Goal: Task Accomplishment & Management: Complete application form

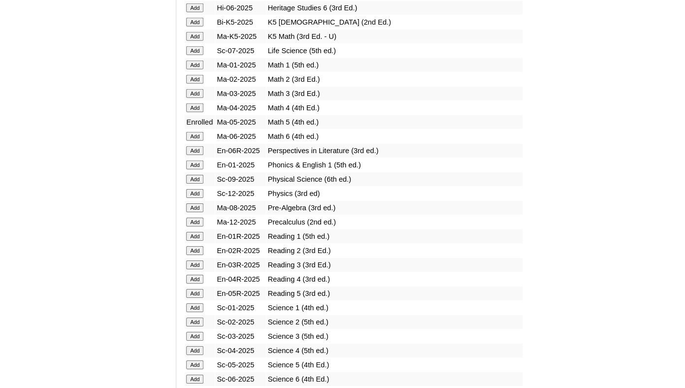
scroll to position [1035, 0]
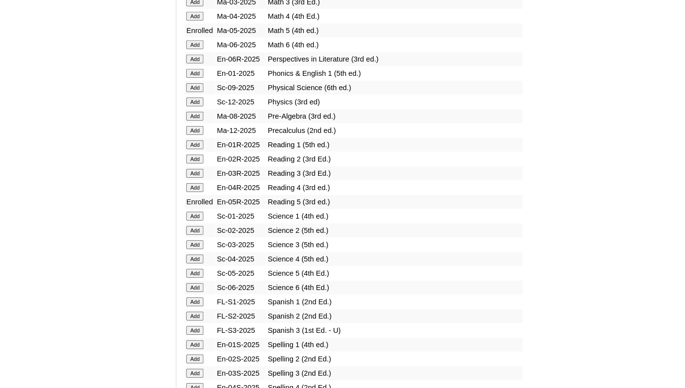
scroll to position [1148, 0]
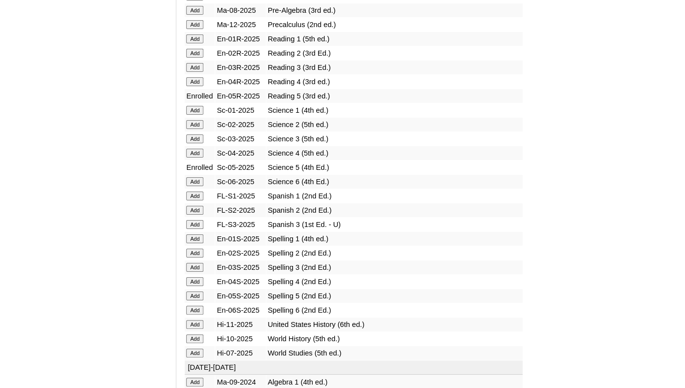
scroll to position [1231, 0]
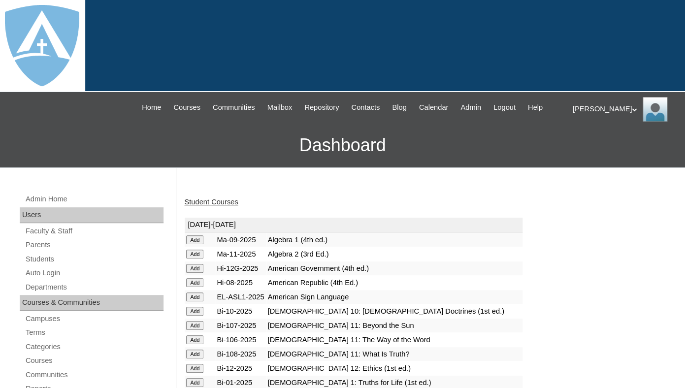
click at [220, 206] on link "Student Courses" at bounding box center [211, 202] width 54 height 8
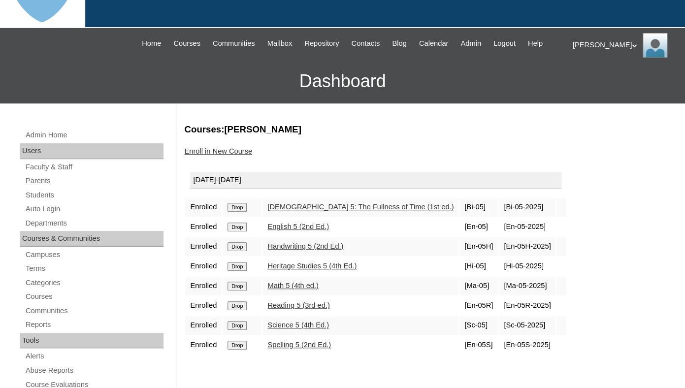
scroll to position [139, 0]
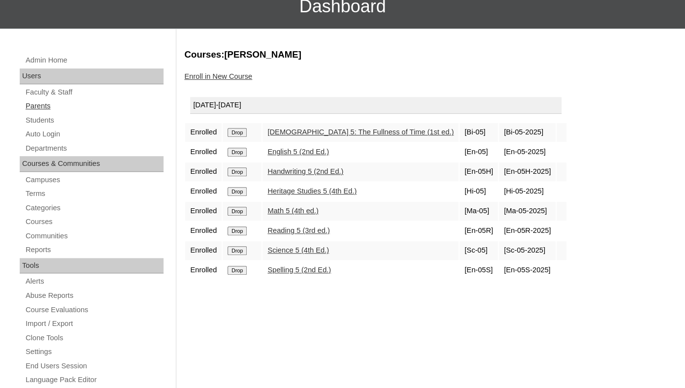
click at [35, 112] on link "Parents" at bounding box center [94, 106] width 139 height 12
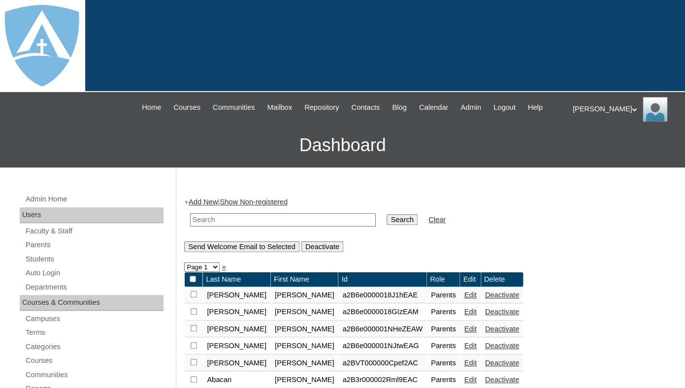
click at [219, 227] on input "text" at bounding box center [283, 219] width 186 height 13
paste input "[PERSON_NAME]"
drag, startPoint x: 253, startPoint y: 230, endPoint x: 140, endPoint y: 222, distance: 113.0
click at [190, 222] on input "Oluwafunmilayo Attoye" at bounding box center [283, 219] width 186 height 13
type input "Attoye"
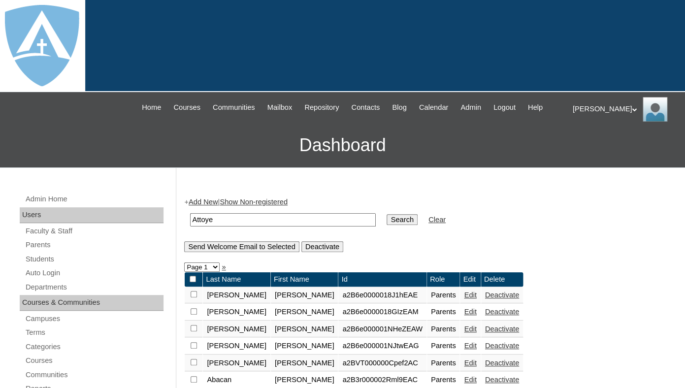
click at [387, 214] on input "Search" at bounding box center [402, 219] width 31 height 11
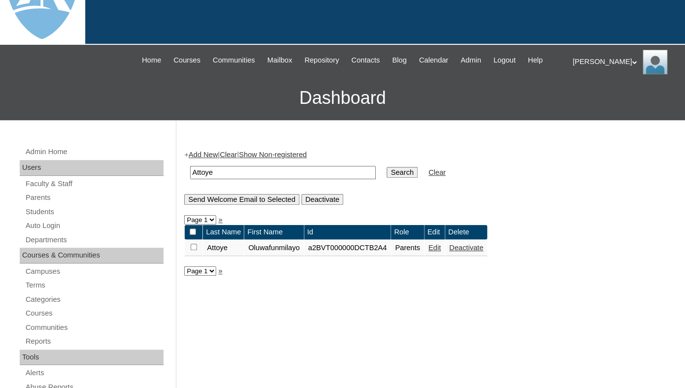
scroll to position [80, 0]
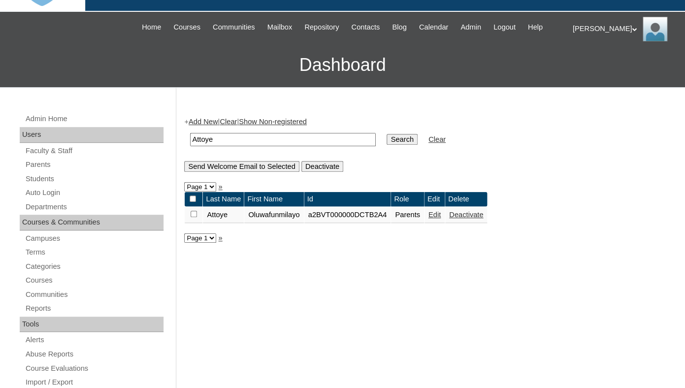
click at [441, 219] on link "Edit" at bounding box center [434, 215] width 12 height 8
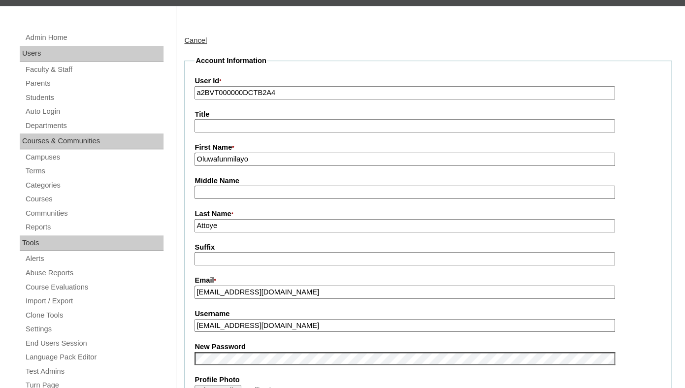
scroll to position [163, 0]
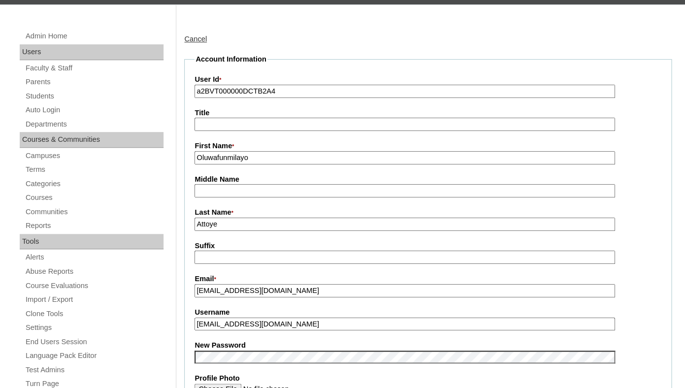
click at [249, 98] on input "a2BVT000000DCTB2A4" at bounding box center [404, 91] width 420 height 13
paste input "7cVT0000000eOrYAI"
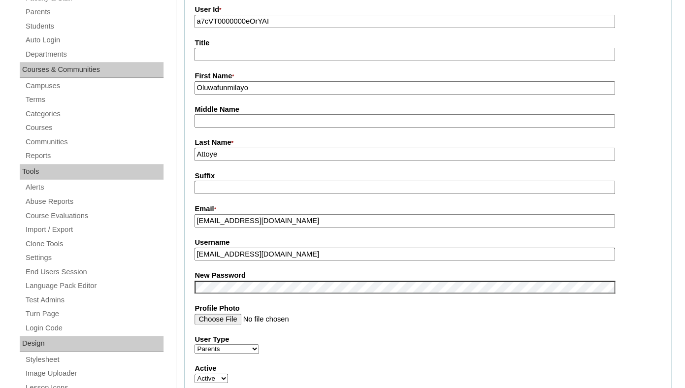
scroll to position [234, 0]
type input "a7cVT0000000eOrYAI"
click at [266, 227] on input "funmi.attoye@gmail.com" at bounding box center [404, 219] width 420 height 13
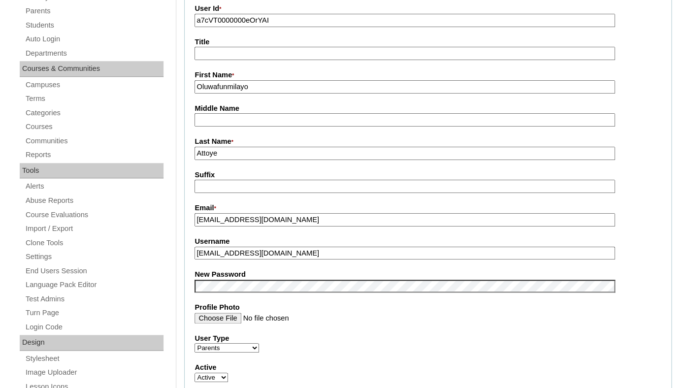
click at [257, 280] on label "New Password" at bounding box center [427, 274] width 467 height 10
click at [286, 277] on fieldset "Account Information User Id * a7cVT0000000eOrYAI Title First Name * Oluwafunmil…" at bounding box center [427, 277] width 487 height 589
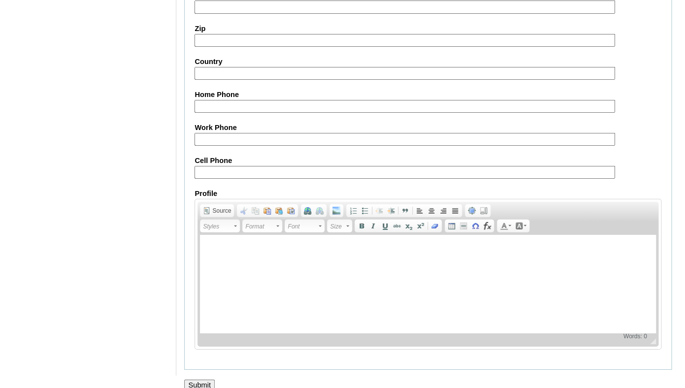
scroll to position [973, 0]
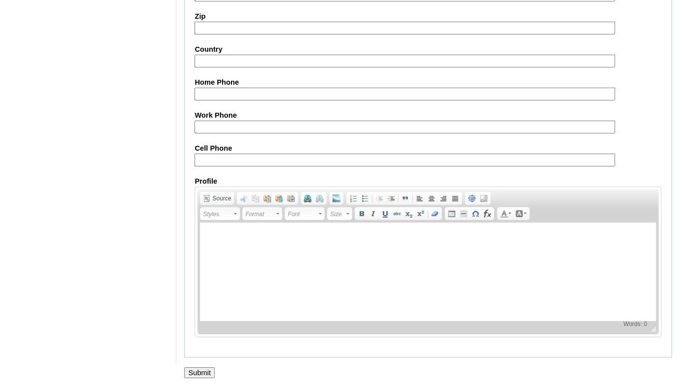
click at [196, 370] on input "Submit" at bounding box center [199, 372] width 31 height 11
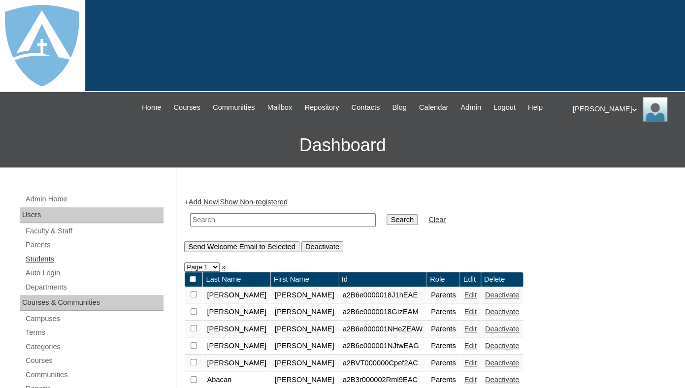
click at [48, 265] on link "Students" at bounding box center [94, 259] width 139 height 12
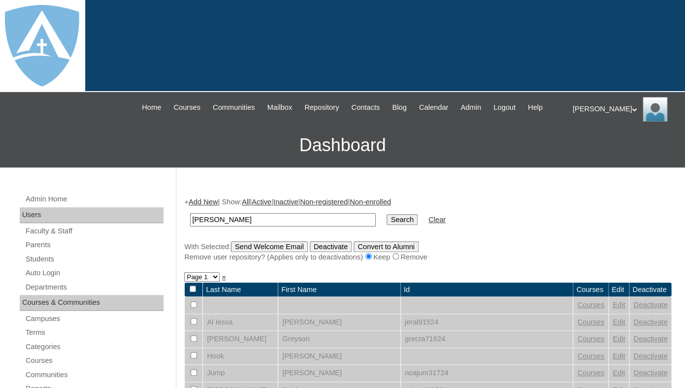
drag, startPoint x: 231, startPoint y: 227, endPoint x: 149, endPoint y: 224, distance: 81.8
click at [190, 224] on input "[PERSON_NAME]" at bounding box center [283, 219] width 186 height 13
type input "Attoye"
click at [387, 214] on input "Search" at bounding box center [402, 219] width 31 height 11
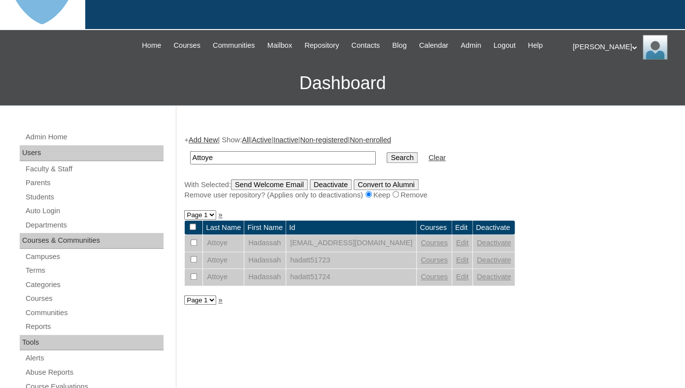
scroll to position [141, 0]
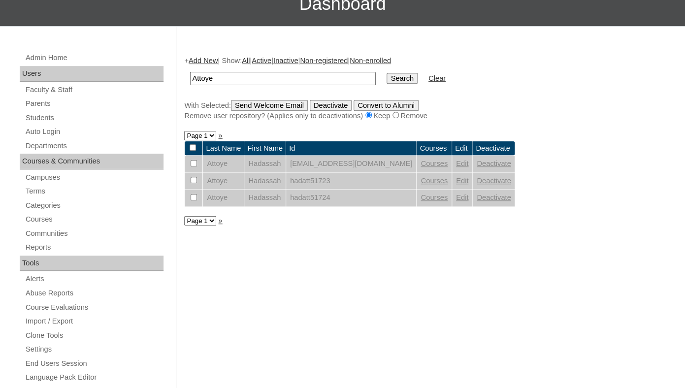
click at [468, 167] on link "Edit" at bounding box center [462, 164] width 12 height 8
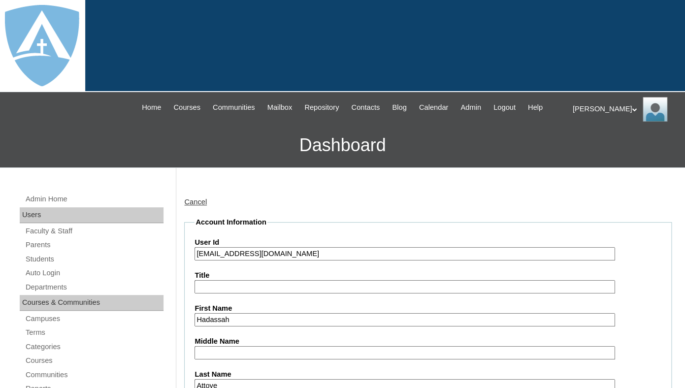
click at [281, 260] on input "[EMAIL_ADDRESS][DOMAIN_NAME]" at bounding box center [404, 253] width 420 height 13
click at [281, 260] on input "hadassah.attoye@enlightiumstudent.com" at bounding box center [404, 253] width 420 height 13
click at [196, 260] on input "hadassah.attoye@enlightiumstudent.com" at bounding box center [404, 253] width 420 height 13
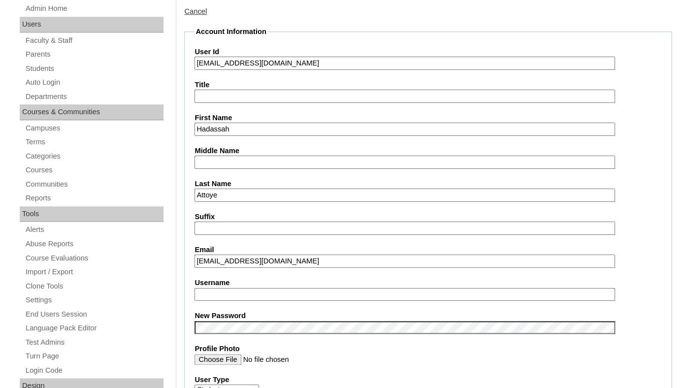
scroll to position [205, 0]
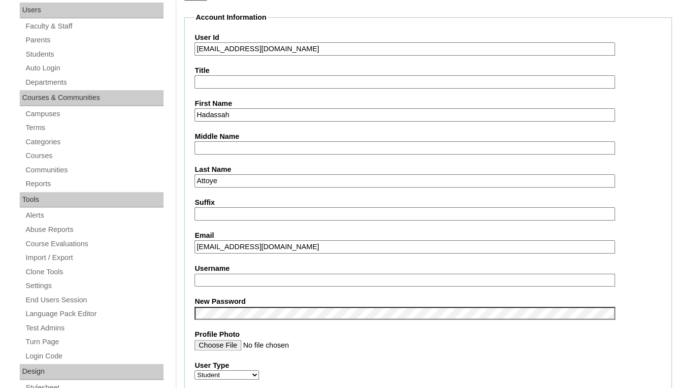
type input "26hadassah.attoye@enlightiumstudent.com"
click at [238, 287] on input "Username" at bounding box center [404, 280] width 420 height 13
paste input "hadassah.attoye@enlightiumstudent.com"
type input "hadassah.attoye@enlightiumstudent.com"
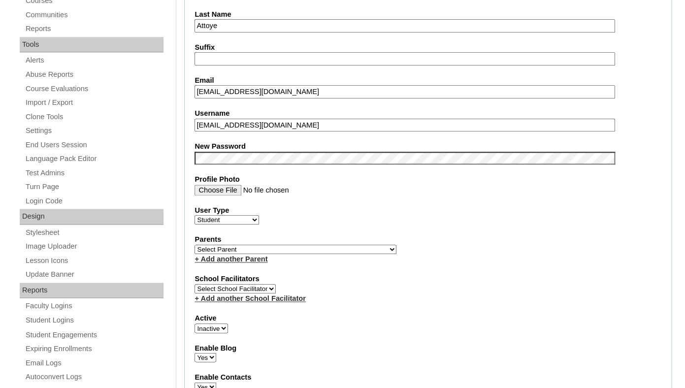
scroll to position [366, 0]
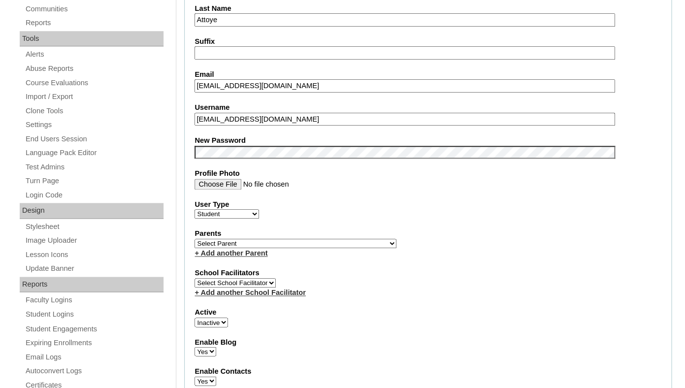
click at [194, 239] on select "Select Parent Garcia, Rosa Labourdette, Jessica Nicholson, Nicky Valentin , Nat…" at bounding box center [295, 243] width 202 height 9
select select "99049"
click option "Attoye, Oluwafunmilayo" at bounding box center [0, 0] width 0 height 0
click at [223, 318] on label "Active" at bounding box center [427, 312] width 467 height 10
click at [223, 327] on select "Active Inactive" at bounding box center [210, 322] width 33 height 9
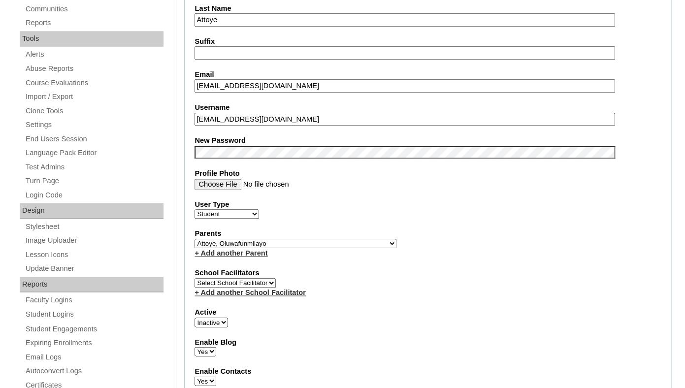
select select "1"
click option "Active" at bounding box center [0, 0] width 0 height 0
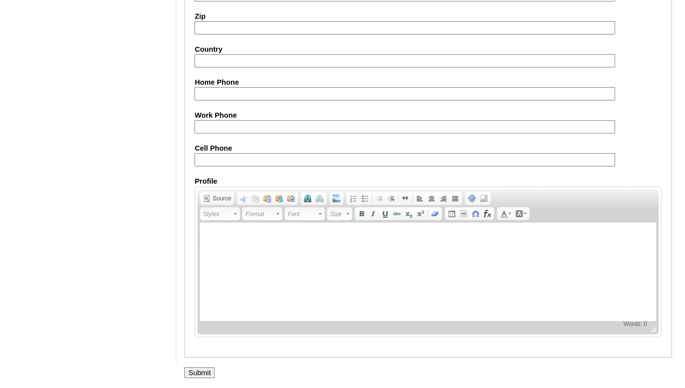
scroll to position [1181, 0]
click at [198, 373] on input "Submit" at bounding box center [199, 372] width 31 height 11
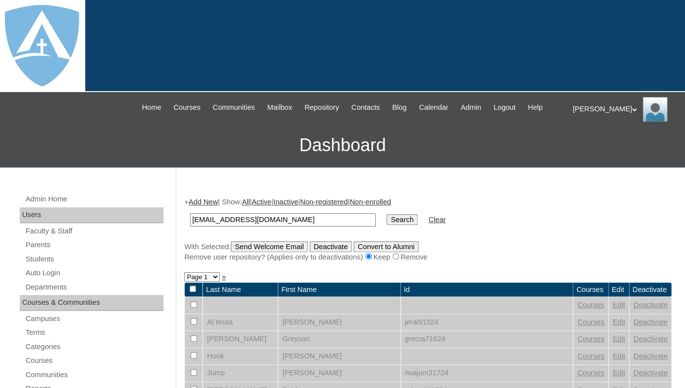
type input "[EMAIL_ADDRESS][DOMAIN_NAME]"
click at [387, 214] on input "Search" at bounding box center [402, 219] width 31 height 11
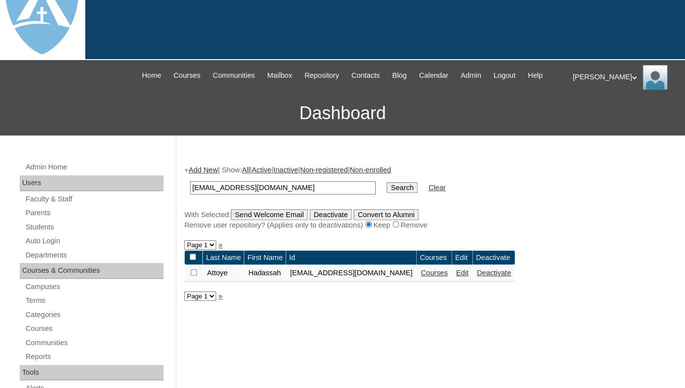
scroll to position [127, 0]
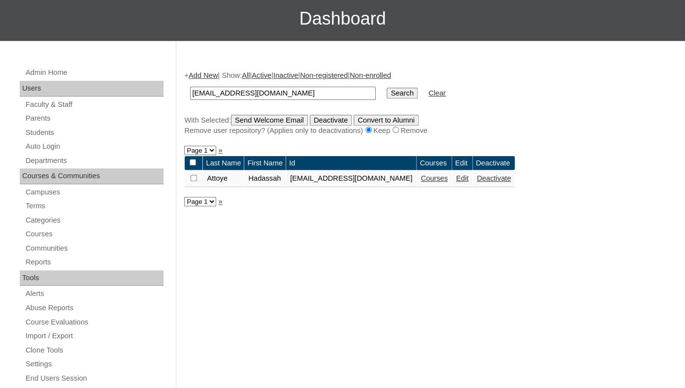
click at [448, 182] on link "Courses" at bounding box center [434, 178] width 27 height 8
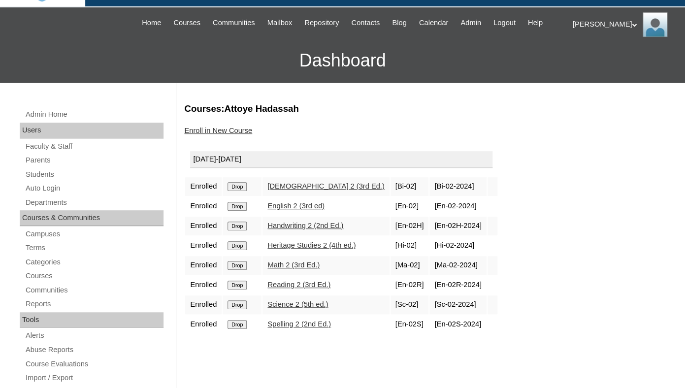
scroll to position [98, 0]
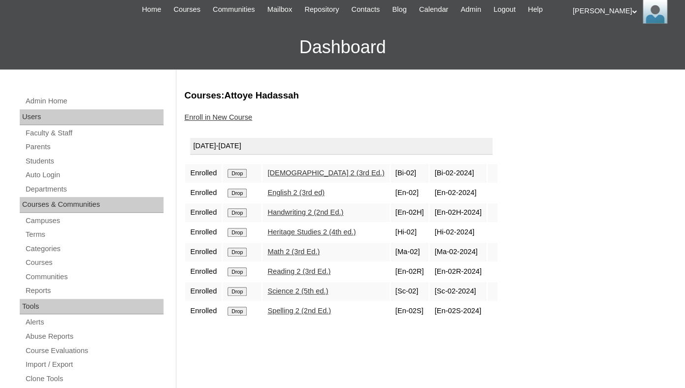
click at [237, 178] on input "Drop" at bounding box center [236, 173] width 19 height 9
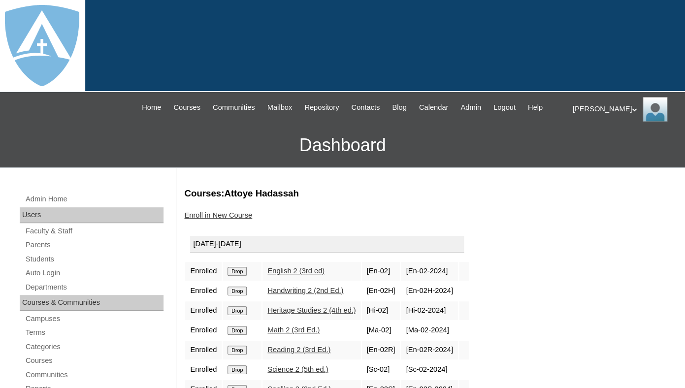
click at [243, 276] on input "Drop" at bounding box center [236, 271] width 19 height 9
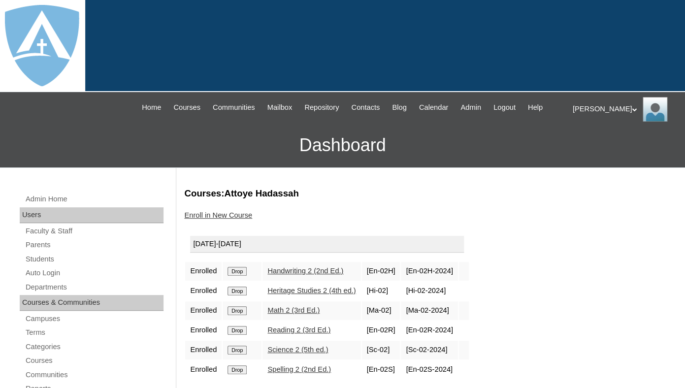
click at [238, 276] on input "Drop" at bounding box center [236, 271] width 19 height 9
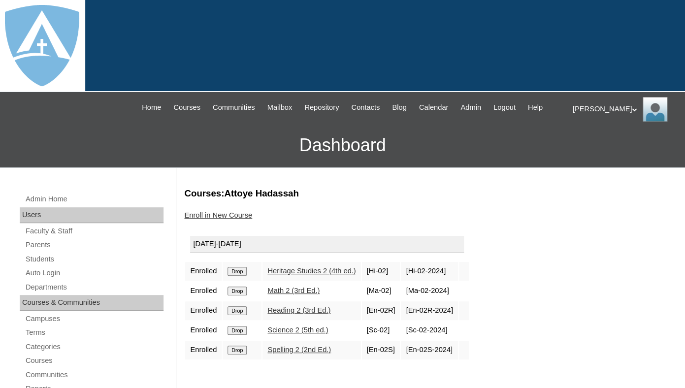
click at [239, 276] on input "Drop" at bounding box center [236, 271] width 19 height 9
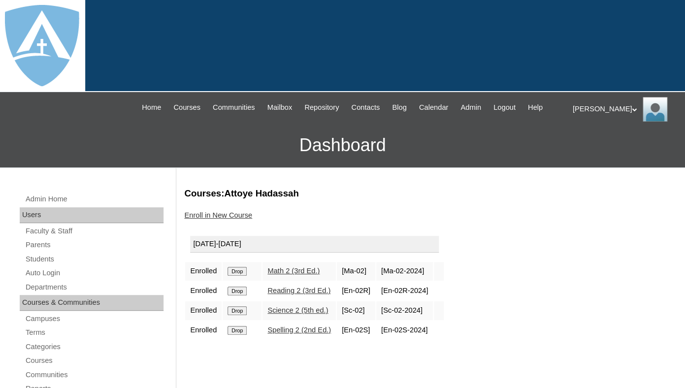
click at [233, 276] on input "Drop" at bounding box center [236, 271] width 19 height 9
click at [243, 276] on input "Drop" at bounding box center [236, 271] width 19 height 9
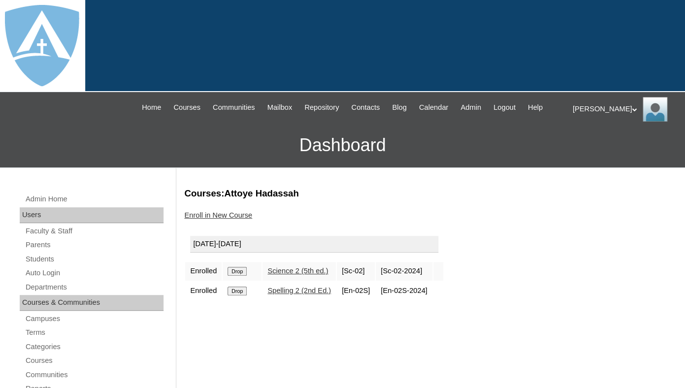
click at [247, 276] on input "Drop" at bounding box center [236, 271] width 19 height 9
click at [244, 276] on input "Drop" at bounding box center [236, 271] width 19 height 9
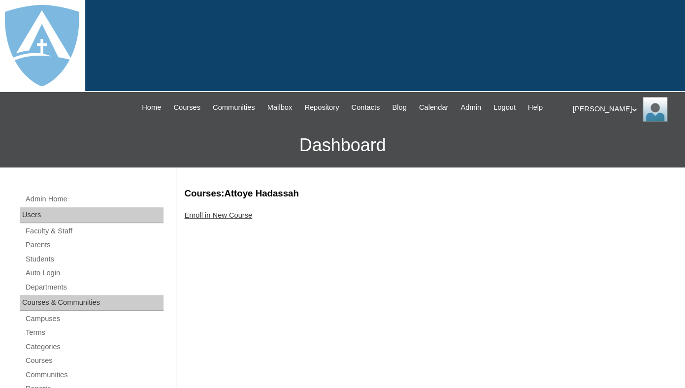
click at [243, 219] on link "Enroll in New Course" at bounding box center [218, 215] width 68 height 8
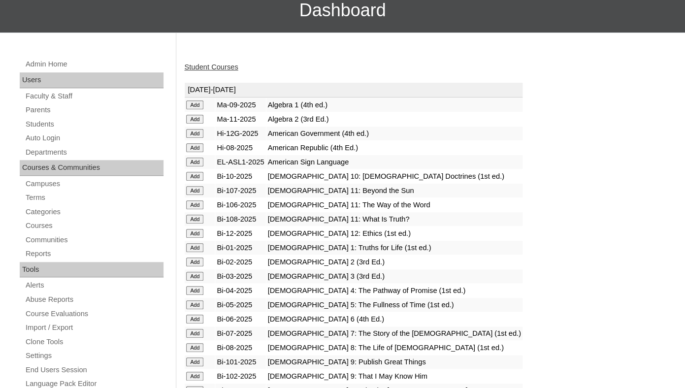
scroll to position [143, 0]
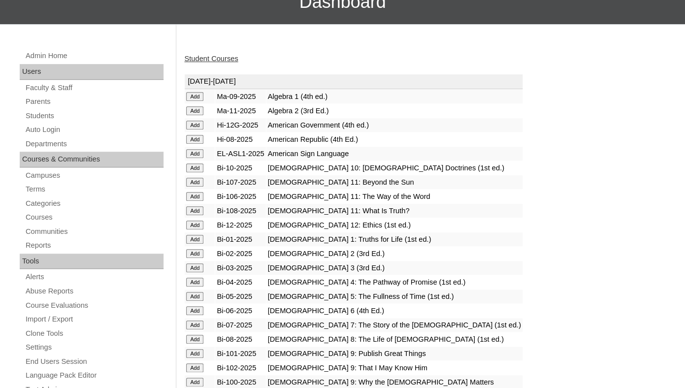
click at [191, 101] on input "Add" at bounding box center [194, 96] width 17 height 9
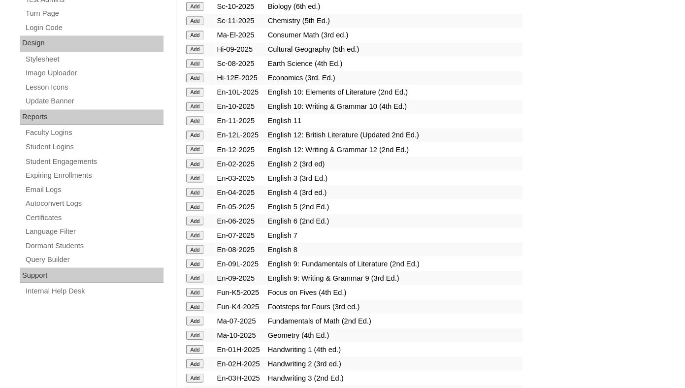
scroll to position [537, 0]
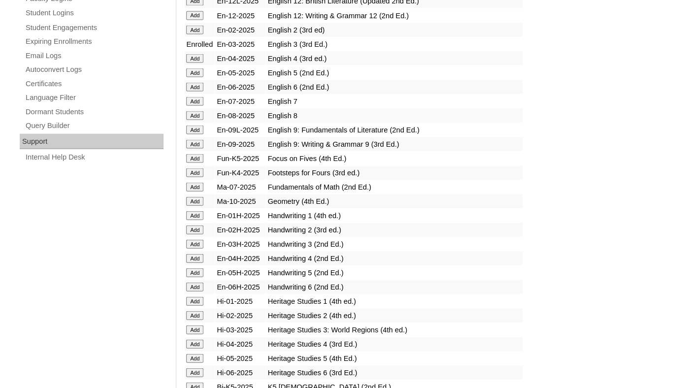
scroll to position [668, 0]
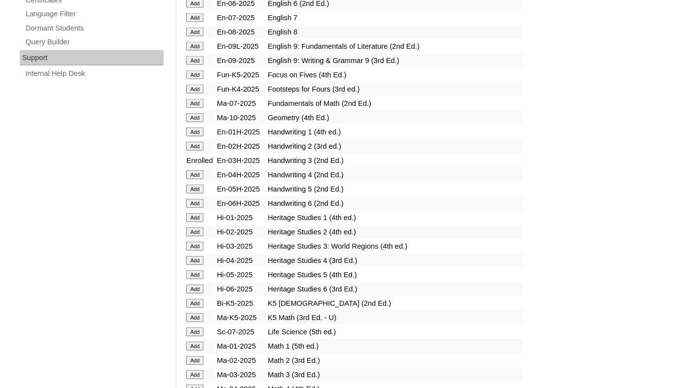
scroll to position [786, 0]
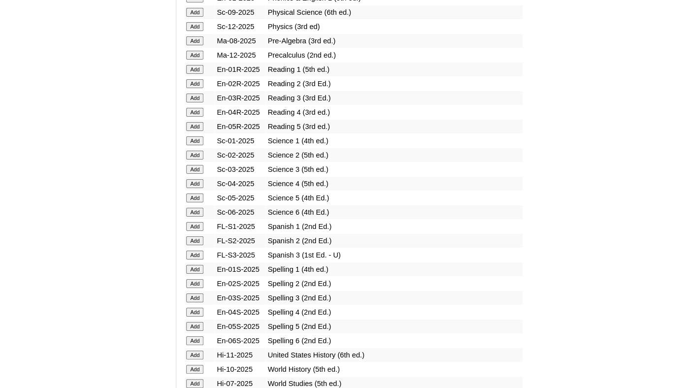
scroll to position [1193, 0]
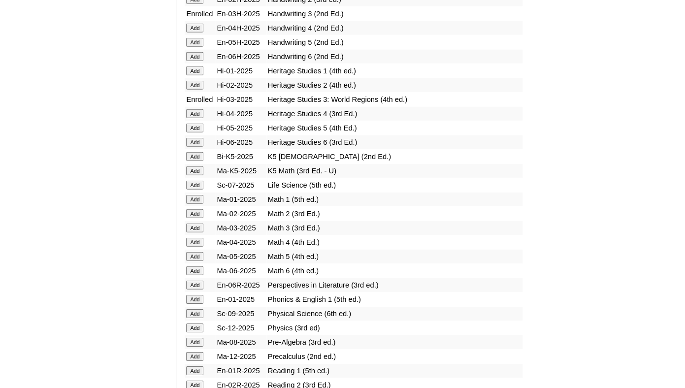
scroll to position [923, 0]
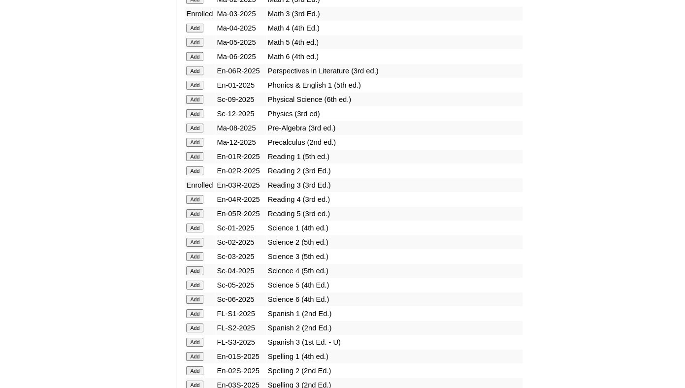
scroll to position [1169, 0]
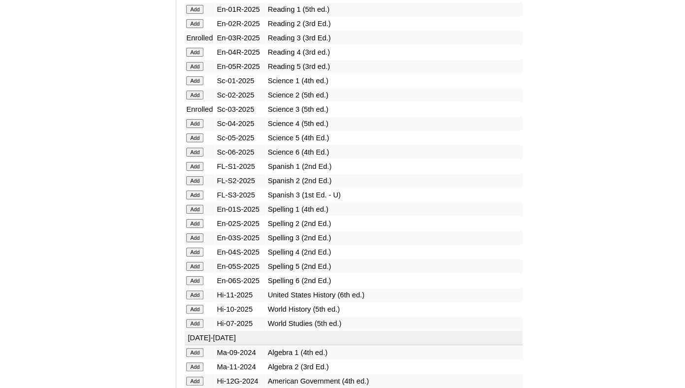
scroll to position [1275, 0]
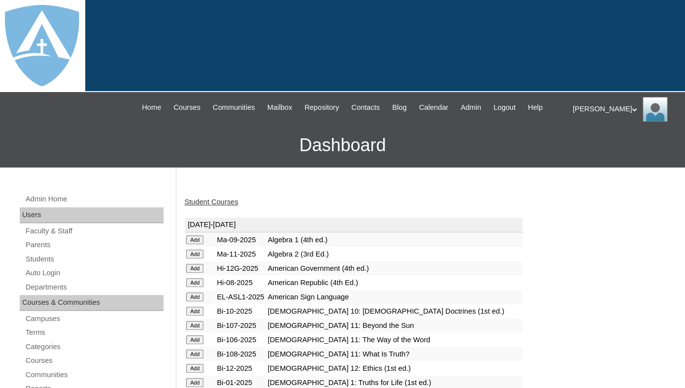
click at [214, 206] on link "Student Courses" at bounding box center [211, 202] width 54 height 8
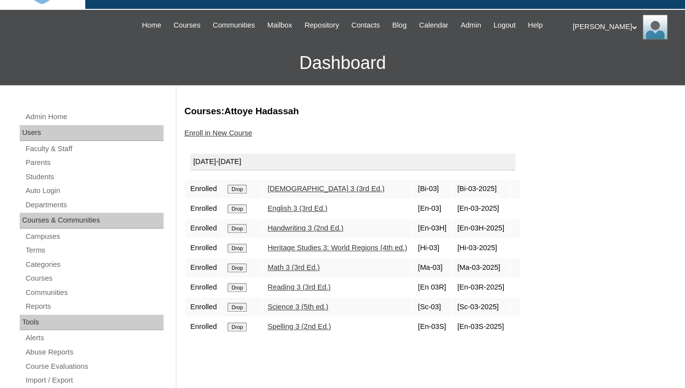
scroll to position [84, 0]
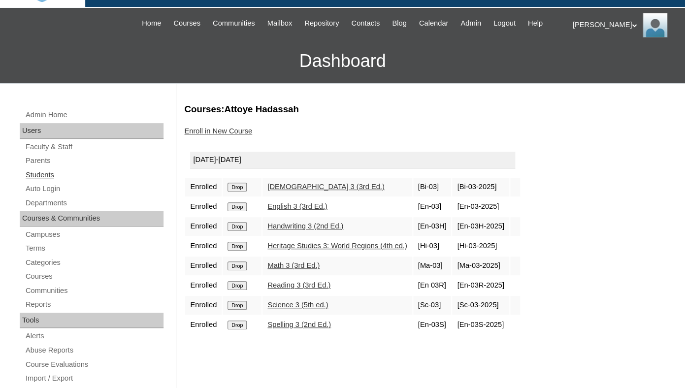
click at [41, 178] on link "Students" at bounding box center [94, 175] width 139 height 12
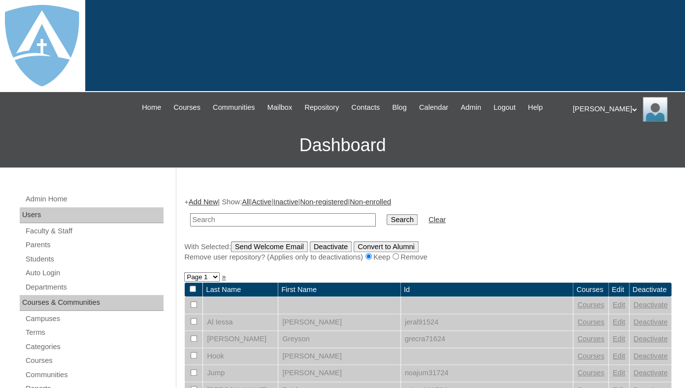
click at [211, 206] on link "Add New" at bounding box center [203, 202] width 29 height 8
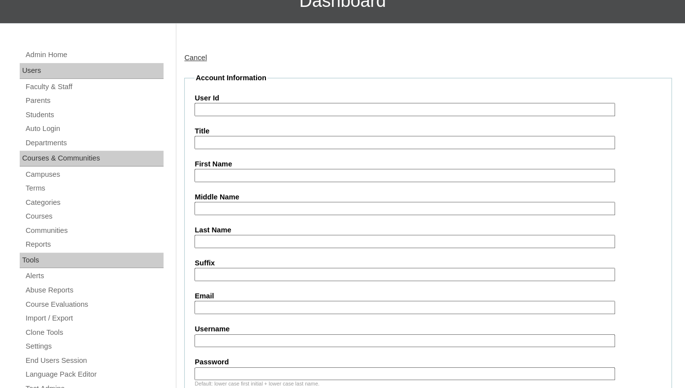
click at [224, 182] on input "First Name" at bounding box center [404, 175] width 420 height 13
paste input "Micah Defoor"
drag, startPoint x: 222, startPoint y: 184, endPoint x: 254, endPoint y: 181, distance: 32.1
click at [254, 182] on input "Micah Defoor" at bounding box center [404, 175] width 420 height 13
type input "Micah"
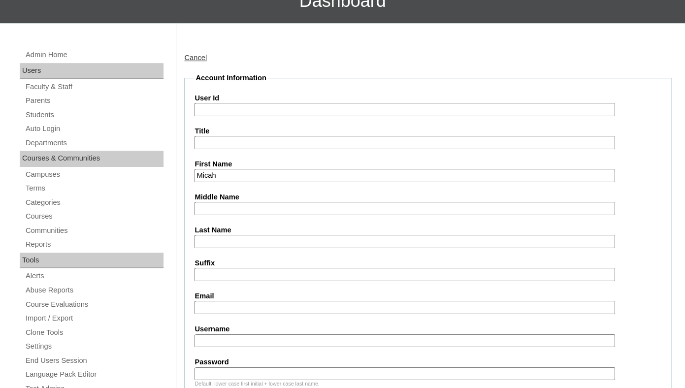
click at [224, 245] on input "Last Name" at bounding box center [404, 241] width 420 height 13
paste input "Defoor"
type input "Defoor"
click at [225, 281] on input "Suffix" at bounding box center [404, 274] width 420 height 13
drag, startPoint x: 224, startPoint y: 314, endPoint x: 226, endPoint y: 309, distance: 5.3
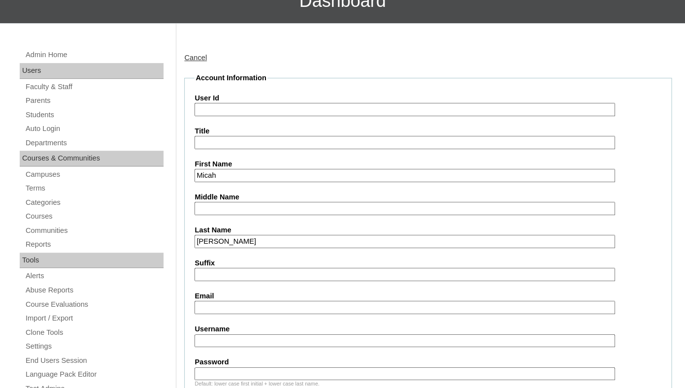
click at [224, 314] on input "Email" at bounding box center [404, 307] width 420 height 13
paste input "tcdefoor@yahoo.com"
type input "tcdefoor@yahoo.com"
click at [284, 115] on input "User Id" at bounding box center [404, 109] width 420 height 13
paste input "micah.defoor@enlightiumstudent.com"
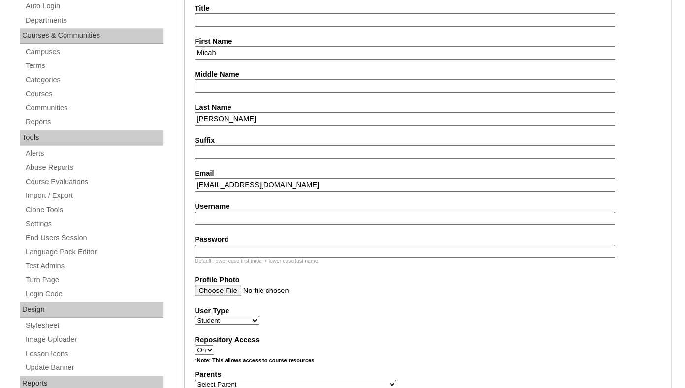
scroll to position [269, 0]
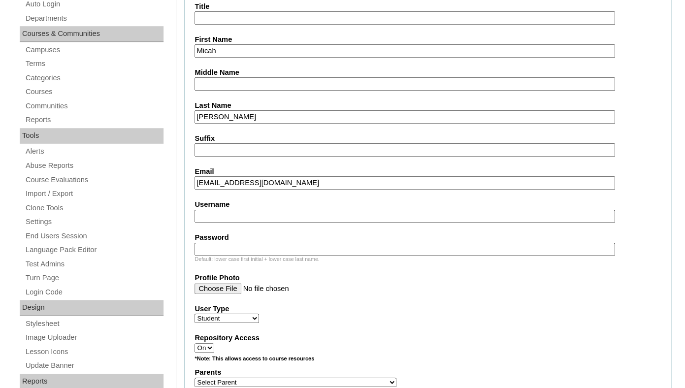
type input "26micah.defoor@enlightiumstudent.com"
click at [267, 223] on input "Username" at bounding box center [404, 216] width 420 height 13
paste input "micah.defoor@enlightiumstudent.com"
type input "micah.defoor@enlightiumstudent.com"
click at [249, 256] on input "Password" at bounding box center [404, 249] width 420 height 13
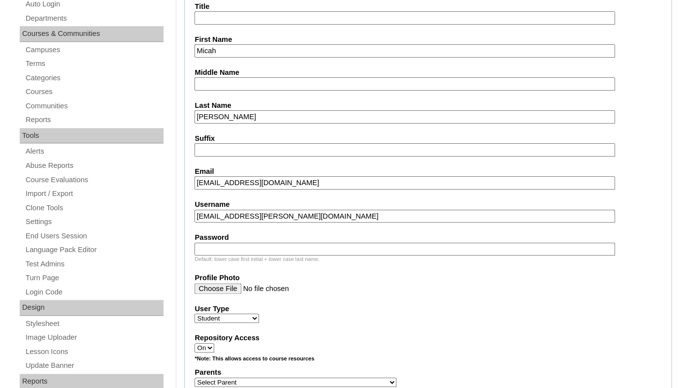
paste input "micah.defoor@enlightiumstudent.com"
type input "micah.defoor@enlightiumstudent.com"
click at [285, 283] on label "Profile Photo" at bounding box center [427, 278] width 467 height 10
click at [285, 286] on input "Profile Photo" at bounding box center [404, 288] width 420 height 11
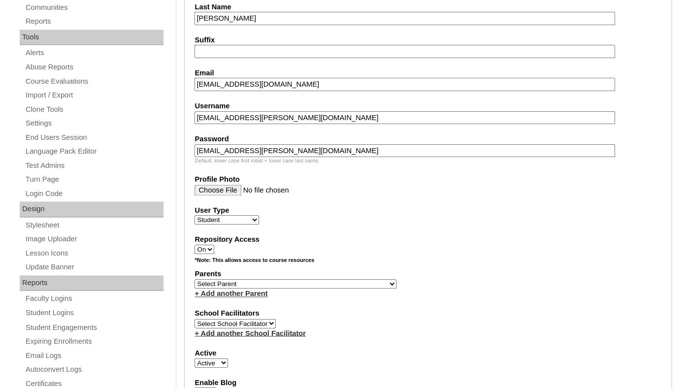
scroll to position [384, 0]
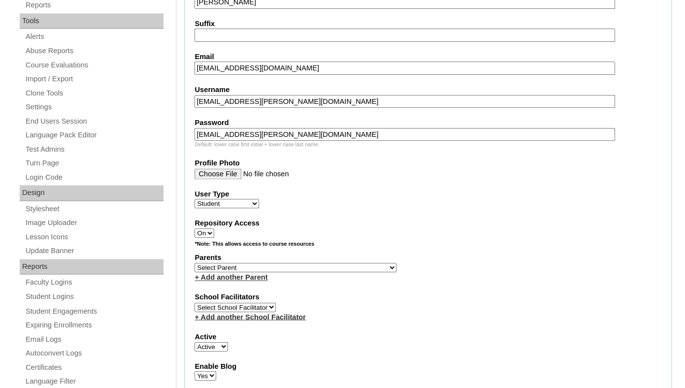
click at [194, 263] on select "Select Parent Garcia, Rosa Labourdette, Jessica Nicholson, Nicky Valentin , Nat…" at bounding box center [295, 267] width 202 height 9
select select "101227"
click option "DeFoor, Coren" at bounding box center [0, 0] width 0 height 0
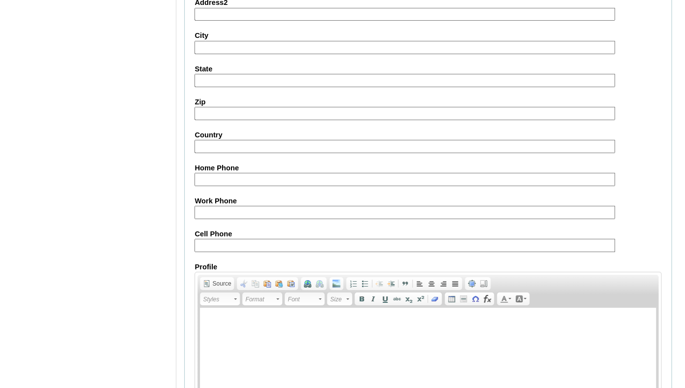
scroll to position [1188, 0]
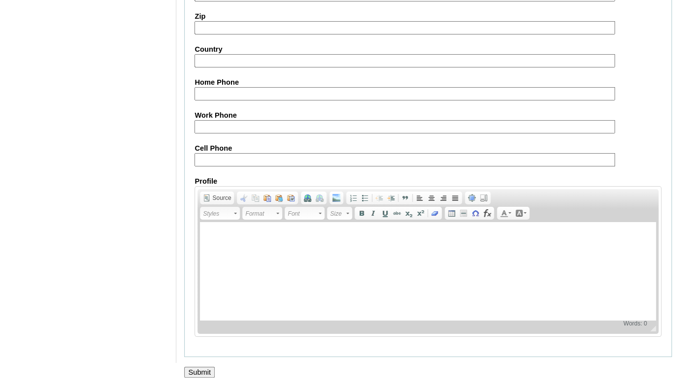
click at [195, 369] on input "Submit" at bounding box center [199, 372] width 31 height 11
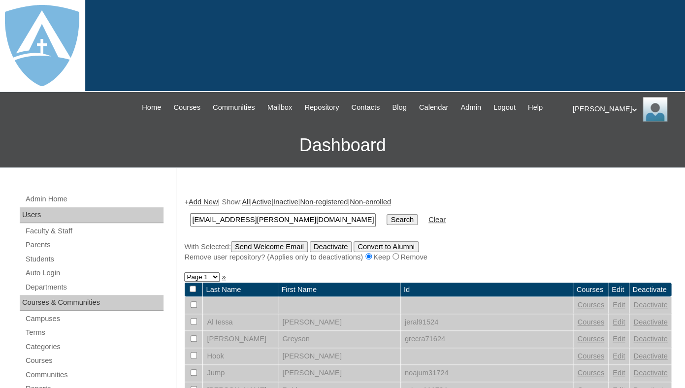
type input "[EMAIL_ADDRESS][PERSON_NAME][DOMAIN_NAME]"
click at [387, 214] on input "Search" at bounding box center [402, 219] width 31 height 11
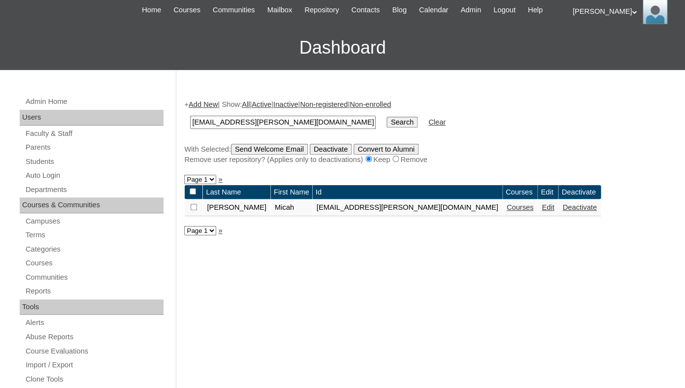
scroll to position [105, 0]
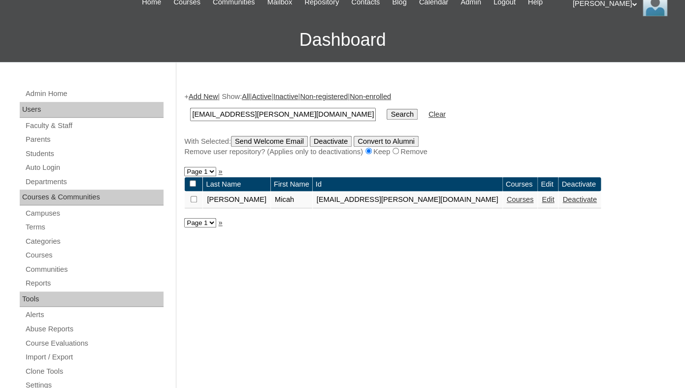
click at [507, 203] on link "Courses" at bounding box center [520, 199] width 27 height 8
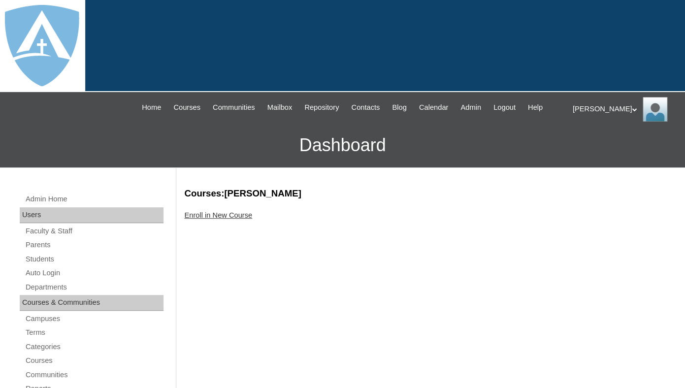
click at [235, 219] on link "Enroll in New Course" at bounding box center [218, 215] width 68 height 8
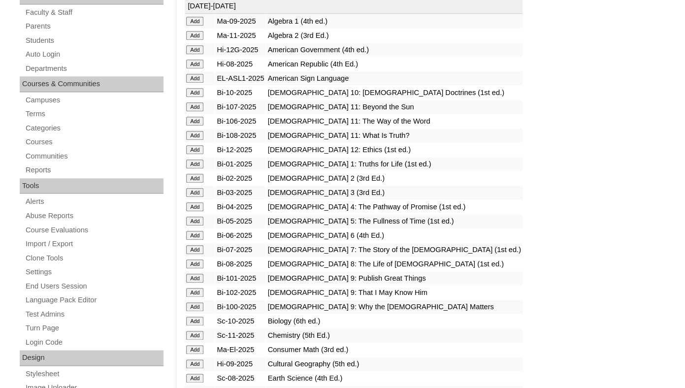
scroll to position [225, 0]
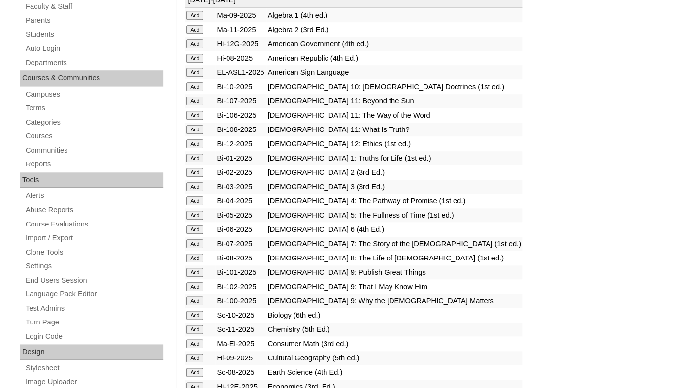
click at [197, 20] on input "Add" at bounding box center [194, 15] width 17 height 9
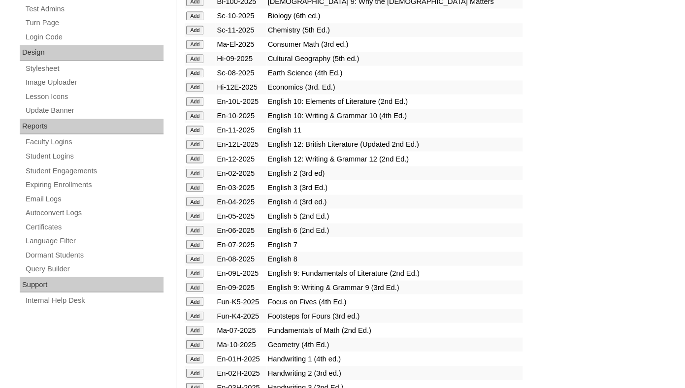
scroll to position [526, 0]
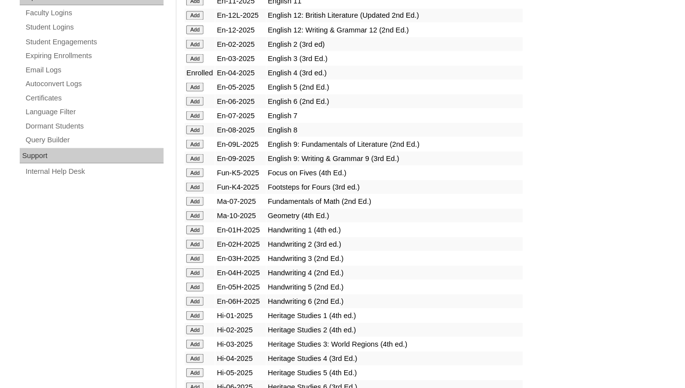
scroll to position [657, 0]
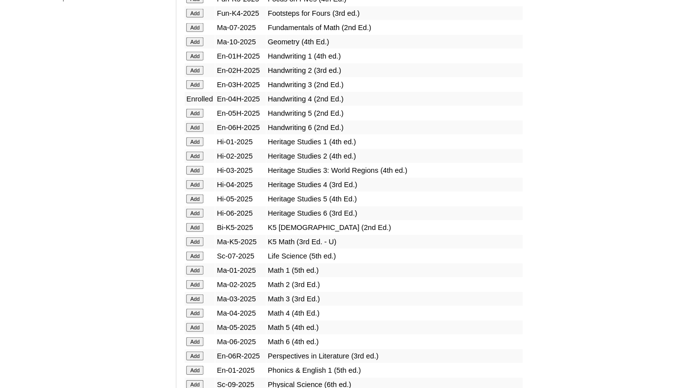
scroll to position [829, 0]
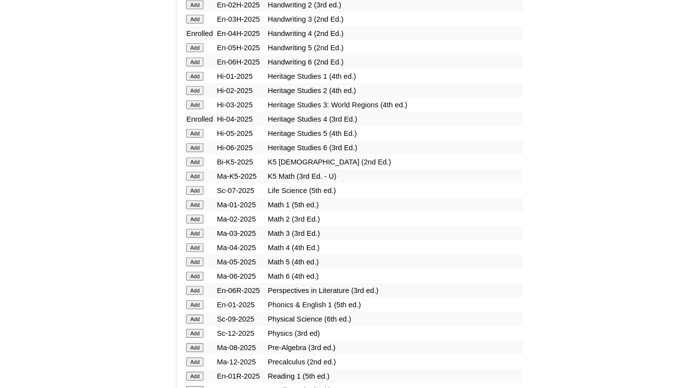
scroll to position [898, 0]
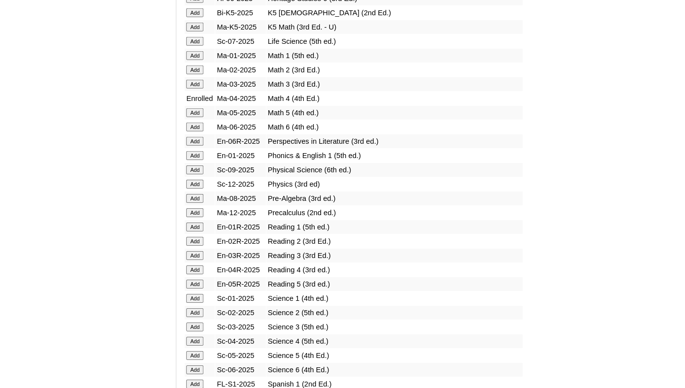
scroll to position [1043, 0]
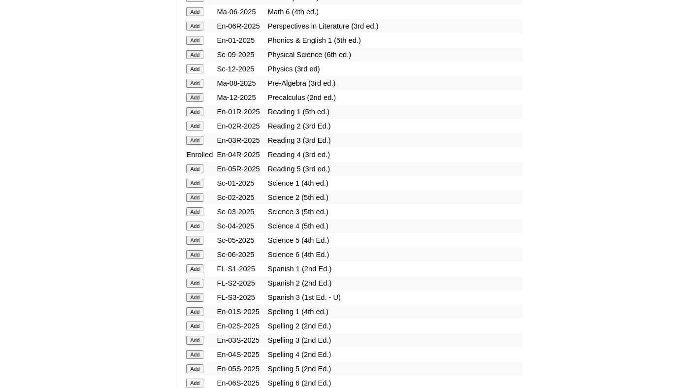
scroll to position [1161, 0]
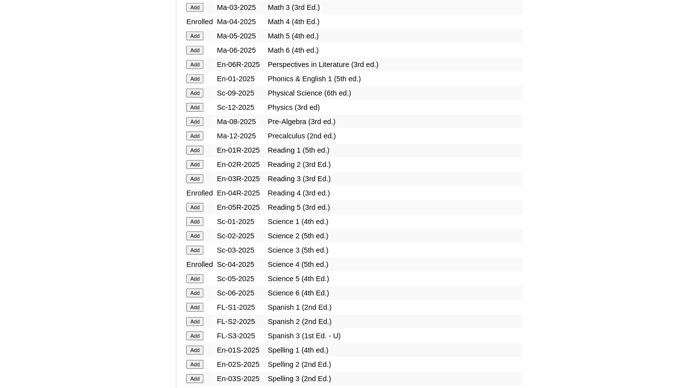
scroll to position [1214, 0]
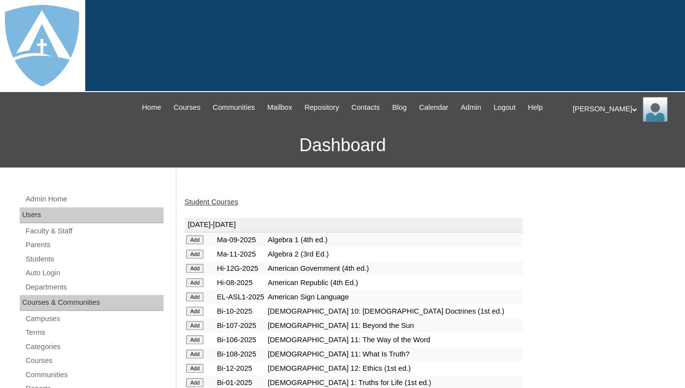
click at [226, 206] on link "Student Courses" at bounding box center [211, 202] width 54 height 8
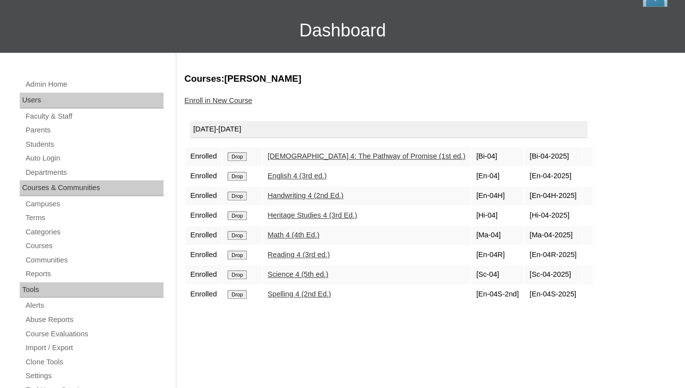
scroll to position [125, 0]
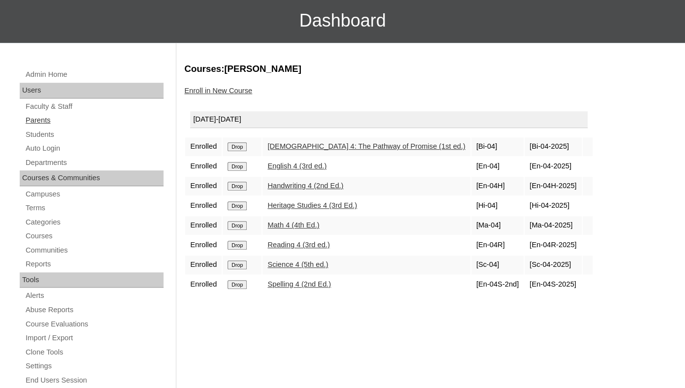
click at [46, 127] on link "Parents" at bounding box center [94, 120] width 139 height 12
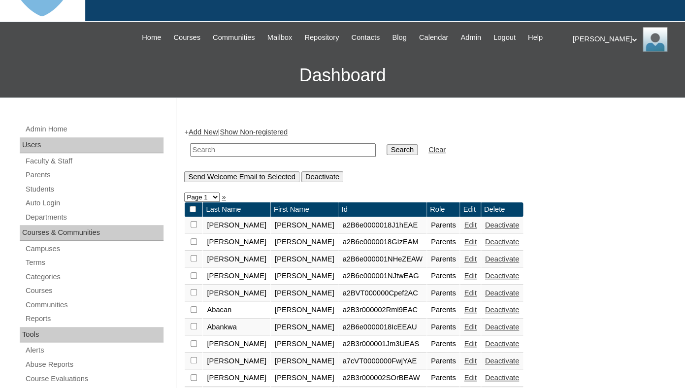
scroll to position [104, 0]
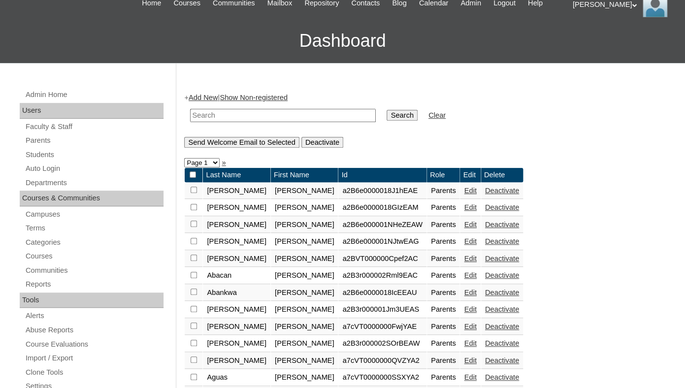
click at [214, 101] on link "Add New" at bounding box center [203, 98] width 29 height 8
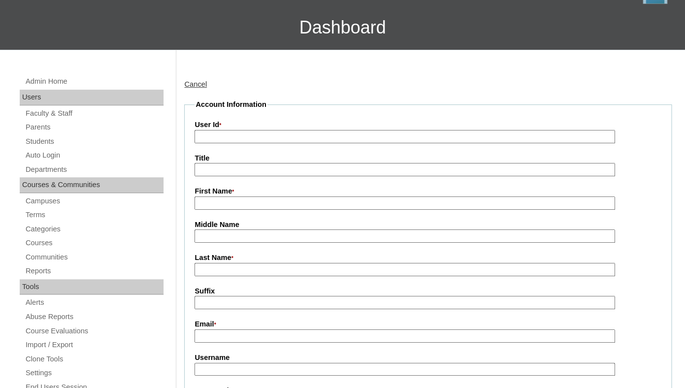
scroll to position [133, 0]
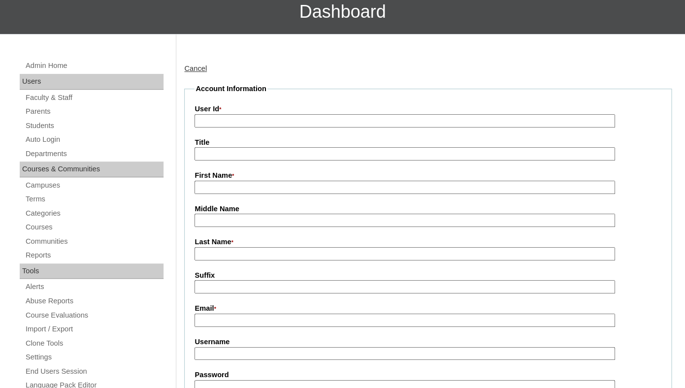
click at [256, 194] on input "First Name *" at bounding box center [404, 187] width 420 height 13
paste input "Corleavrence Deshazer"
drag, startPoint x: 248, startPoint y: 195, endPoint x: 338, endPoint y: 193, distance: 89.7
click at [339, 193] on input "Corleavrence Deshazer" at bounding box center [404, 187] width 420 height 13
type input "Corleavrence"
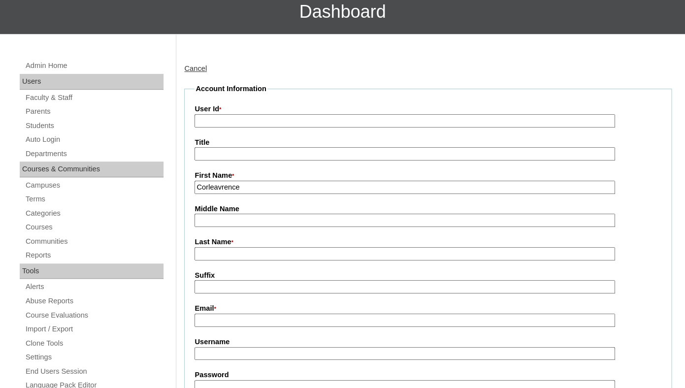
click at [258, 260] on input "Last Name *" at bounding box center [404, 253] width 420 height 13
paste input "Deshazer"
type input "Deshazer"
click at [260, 293] on input "Suffix" at bounding box center [404, 286] width 420 height 13
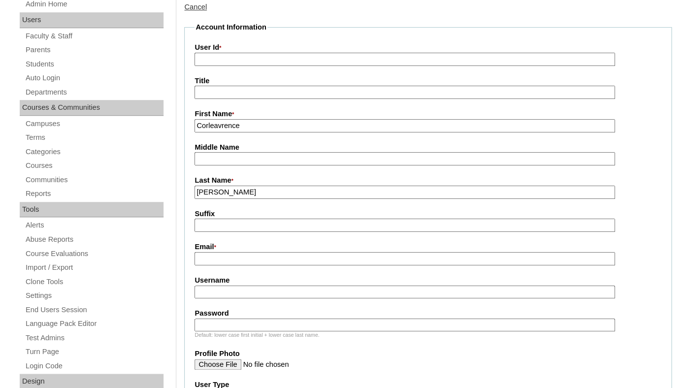
scroll to position [244, 0]
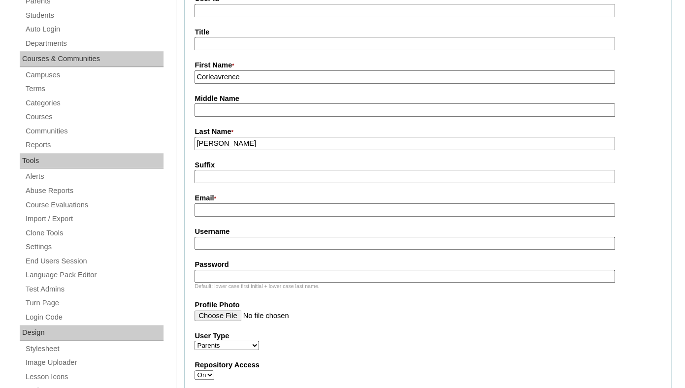
click at [267, 217] on input "Email *" at bounding box center [404, 209] width 420 height 13
paste input "bansheeq1@yahoo.com"
type input "bansheeq1@yahoo.com"
click at [246, 250] on input "Username" at bounding box center [404, 243] width 420 height 13
paste input "bansheeq1@yahoo.com"
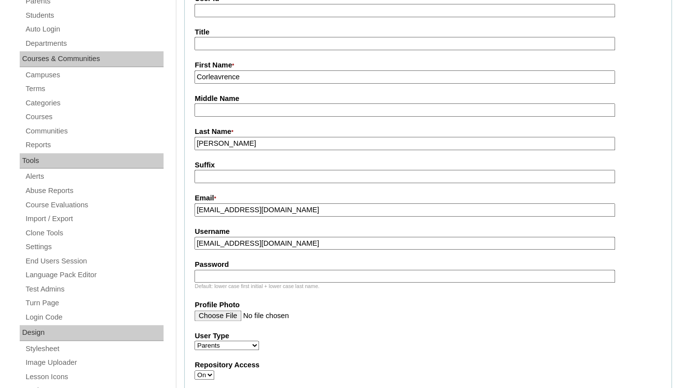
type input "bansheeq1@yahoo.com"
click at [231, 270] on label "Password" at bounding box center [427, 264] width 467 height 10
click at [231, 276] on input "Password" at bounding box center [404, 276] width 420 height 13
paste input "bansheeq1@yahoo.com"
type input "bansheeq1@yahoo.com"
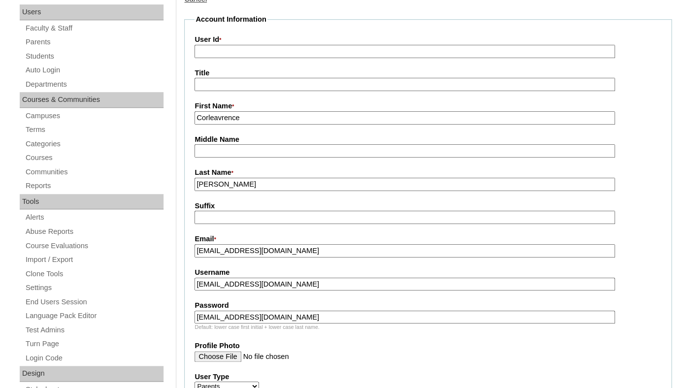
scroll to position [185, 0]
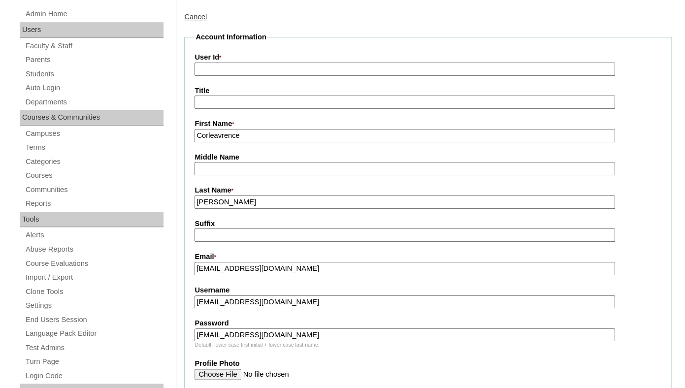
click at [294, 73] on input "User Id *" at bounding box center [404, 69] width 420 height 13
paste input "a7cVT0000000f1ZYAQ"
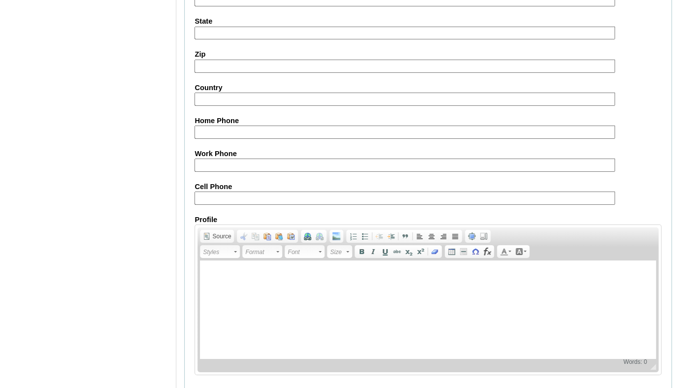
scroll to position [1012, 0]
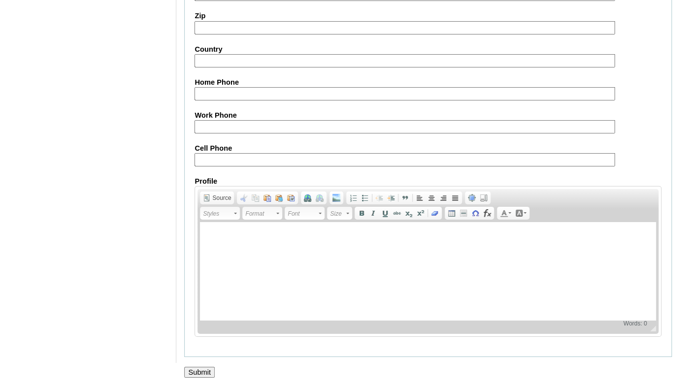
type input "a7cVT0000000f1ZYAQ"
click at [199, 367] on input "Submit" at bounding box center [199, 372] width 31 height 11
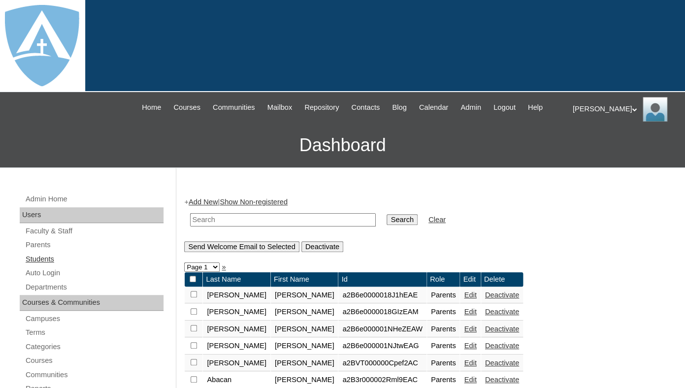
click at [41, 265] on link "Students" at bounding box center [94, 259] width 139 height 12
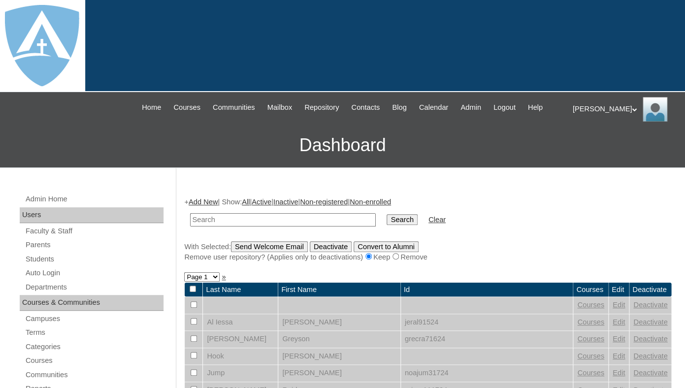
click at [200, 206] on link "Add New" at bounding box center [203, 202] width 29 height 8
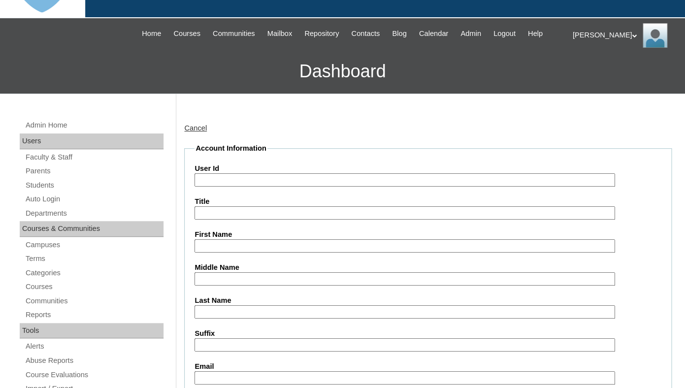
scroll to position [75, 0]
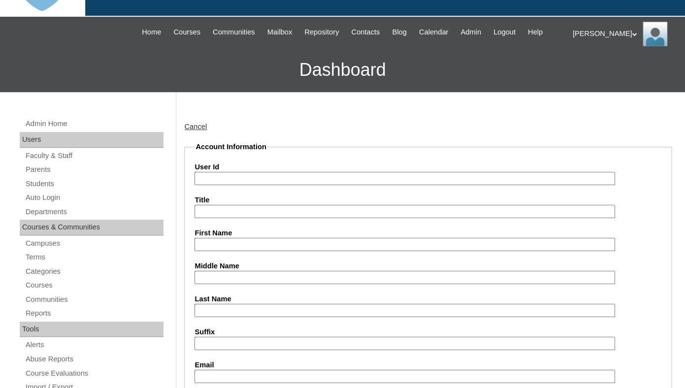
click at [240, 250] on input "First Name" at bounding box center [404, 244] width 420 height 13
paste input "Camden Deshazer"
drag, startPoint x: 227, startPoint y: 255, endPoint x: 294, endPoint y: 251, distance: 67.1
click at [294, 251] on input "Camden Deshazer" at bounding box center [404, 244] width 420 height 13
type input "Camden"
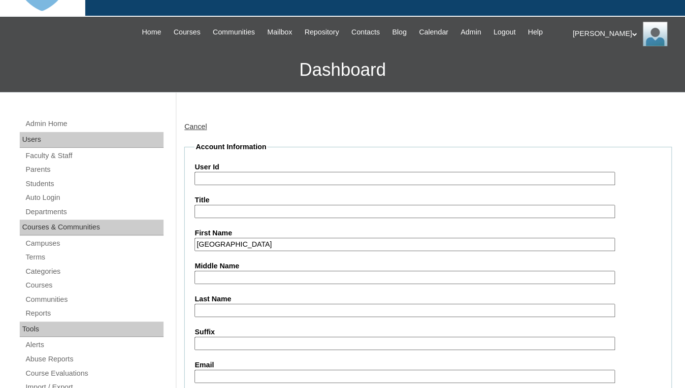
click at [231, 317] on input "Last Name" at bounding box center [404, 310] width 420 height 13
paste input "[PERSON_NAME]"
click at [200, 317] on input "[PERSON_NAME]" at bounding box center [404, 310] width 420 height 13
type input "[PERSON_NAME]"
click at [237, 347] on input "Suffix" at bounding box center [404, 343] width 420 height 13
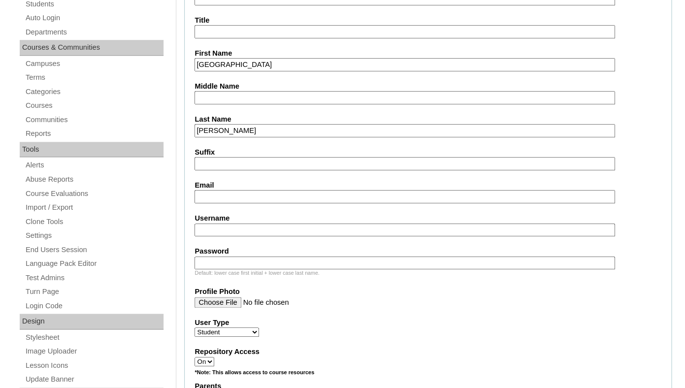
scroll to position [284, 0]
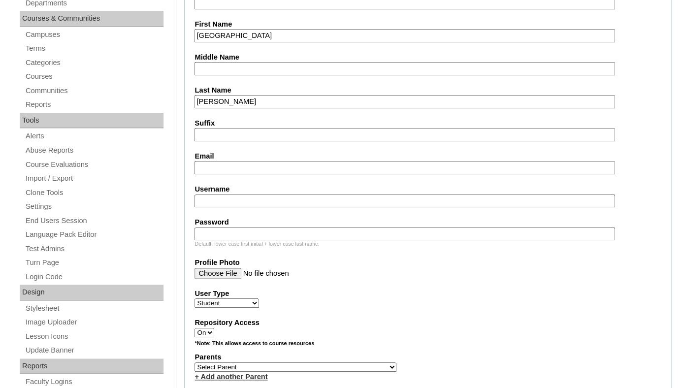
click at [218, 173] on input "Email" at bounding box center [404, 167] width 420 height 13
paste input "bansheeq1@yahoo.com"
type input "bansheeq1@yahoo.com"
click at [245, 206] on input "Username" at bounding box center [404, 200] width 420 height 13
paste input "camden.deshazer@enlightiumstudent.com"
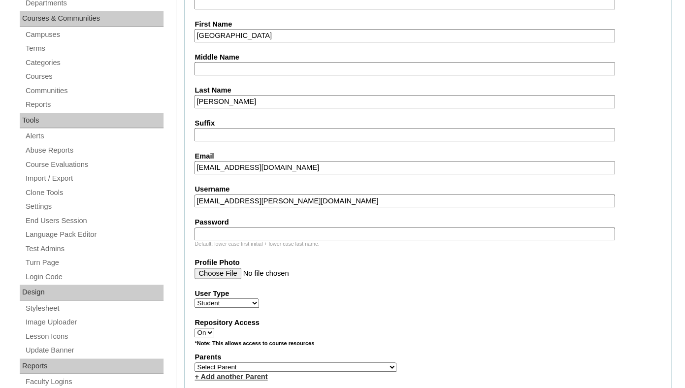
type input "camden.deshazer@enlightiumstudent.com"
click at [219, 239] on input "Password" at bounding box center [404, 233] width 420 height 13
paste input "camden.deshazer@enlightiumstudent.com"
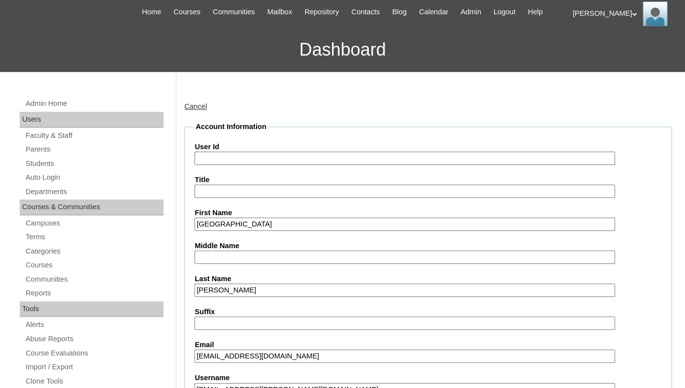
scroll to position [91, 0]
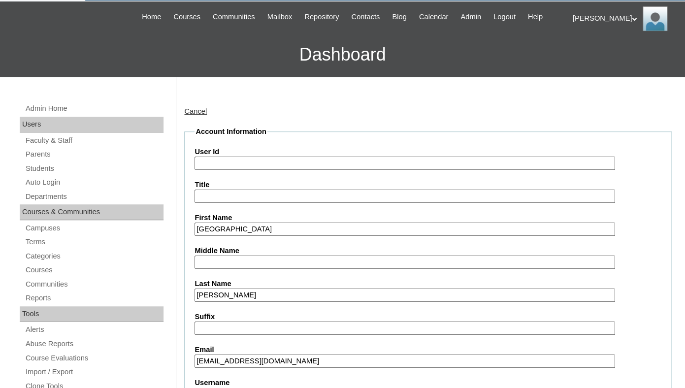
type input "camden.deshazer@enlightiumstudent.com"
click at [210, 170] on input "User Id" at bounding box center [404, 163] width 420 height 13
paste input "camden.deshazer@enlightiumstudent.com"
type input "26camden.deshazer@enlightiumstudent.com"
click at [226, 189] on label "Title" at bounding box center [427, 185] width 467 height 10
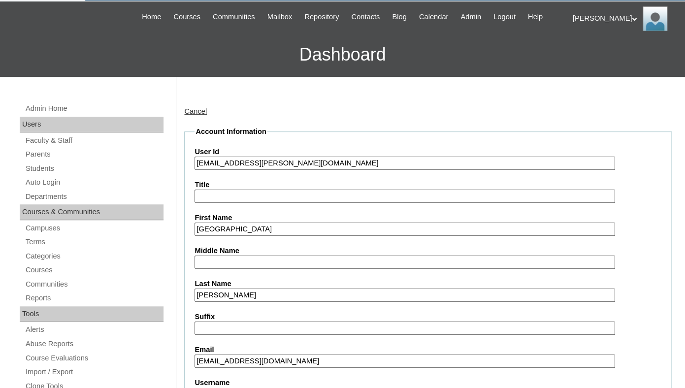
click at [226, 190] on input "Title" at bounding box center [404, 196] width 420 height 13
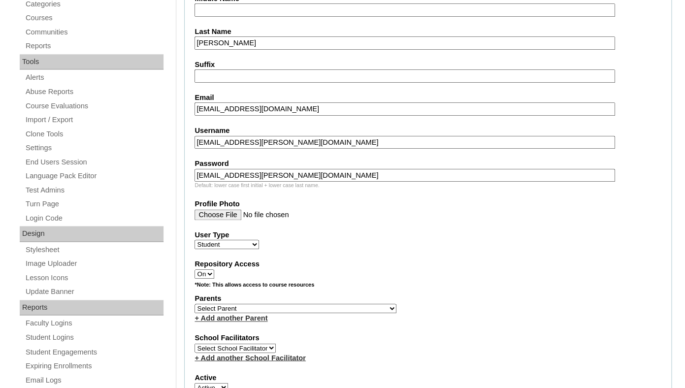
scroll to position [351, 0]
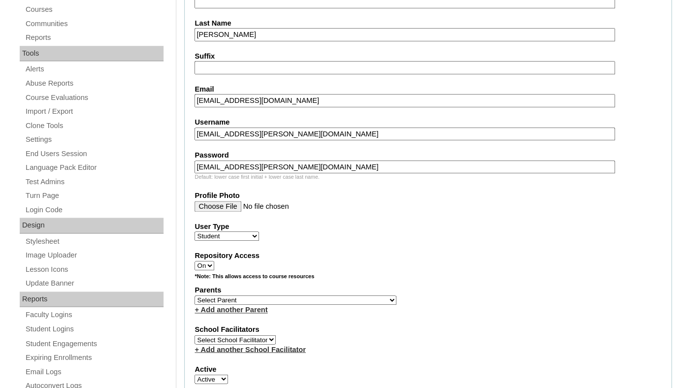
click at [263, 295] on label "Parents" at bounding box center [427, 290] width 467 height 10
click at [194, 295] on select "Select Parent Garcia, Rosa Labourdette, Jessica Nicholson, Nicky Valentin , Nat…" at bounding box center [295, 299] width 202 height 9
select select "101333"
click option "Deshazer, Corleavrence" at bounding box center [0, 0] width 0 height 0
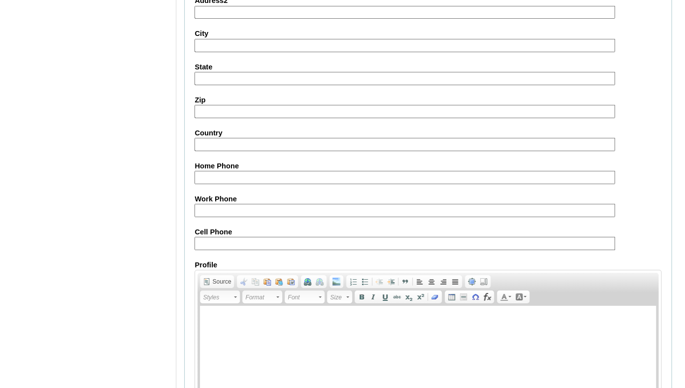
scroll to position [1188, 0]
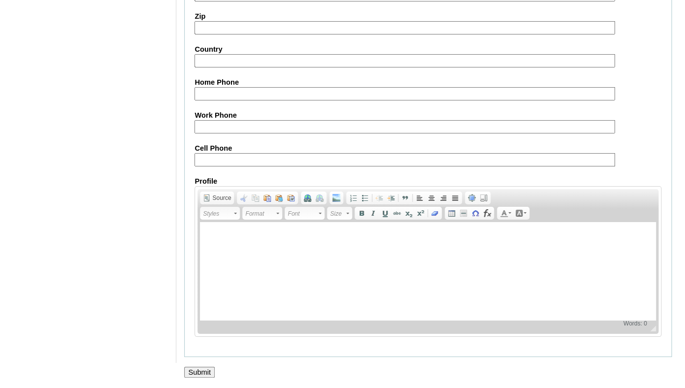
click at [201, 372] on input "Submit" at bounding box center [199, 372] width 31 height 11
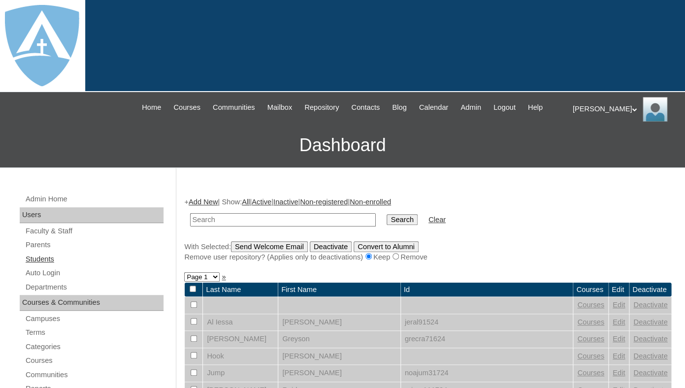
click at [38, 265] on link "Students" at bounding box center [94, 259] width 139 height 12
click at [210, 206] on link "Add New" at bounding box center [203, 202] width 29 height 8
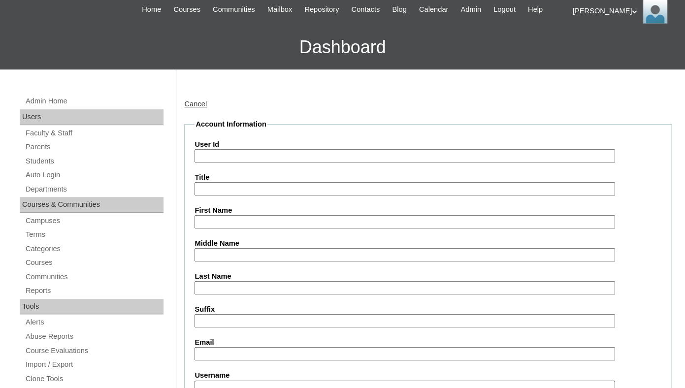
scroll to position [172, 0]
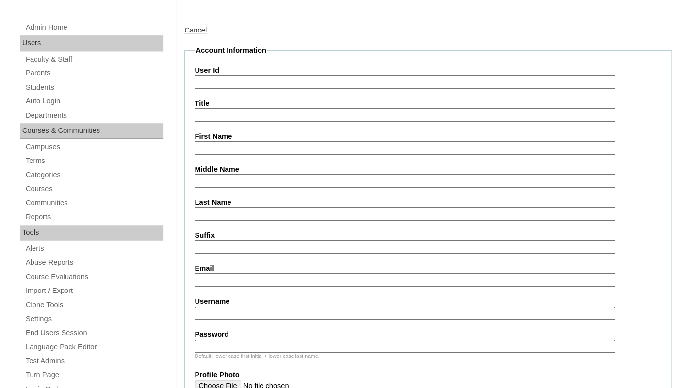
click at [236, 154] on input "First Name" at bounding box center [404, 147] width 420 height 13
paste input "Camden [PERSON_NAME]"
drag, startPoint x: 228, startPoint y: 155, endPoint x: 303, endPoint y: 158, distance: 74.9
click at [303, 155] on input "Camden [PERSON_NAME]" at bounding box center [404, 147] width 420 height 13
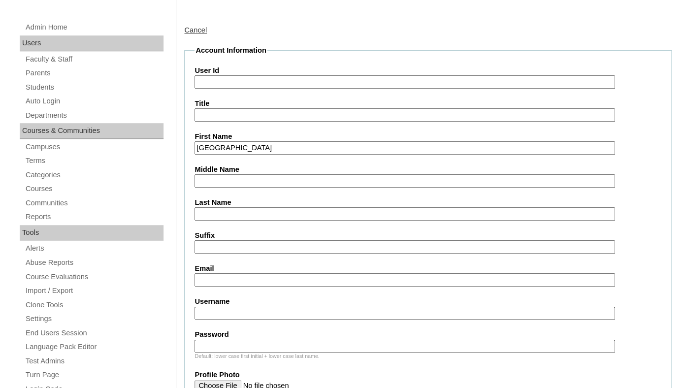
type input "[GEOGRAPHIC_DATA]"
click at [266, 221] on input "Last Name" at bounding box center [404, 213] width 420 height 13
paste input "[PERSON_NAME]"
type input "[PERSON_NAME]"
click at [242, 254] on input "Suffix" at bounding box center [404, 246] width 420 height 13
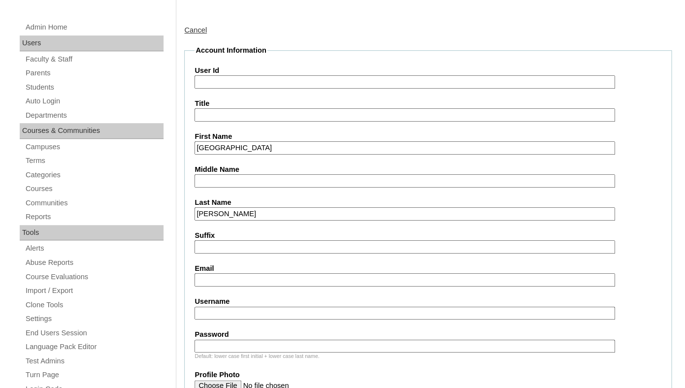
click at [237, 287] on input "Email" at bounding box center [404, 279] width 420 height 13
paste input "[EMAIL_ADDRESS][DOMAIN_NAME]"
type input "[EMAIL_ADDRESS][DOMAIN_NAME]"
click at [235, 320] on input "Username" at bounding box center [404, 313] width 420 height 13
paste input "[EMAIL_ADDRESS][PERSON_NAME][DOMAIN_NAME]"
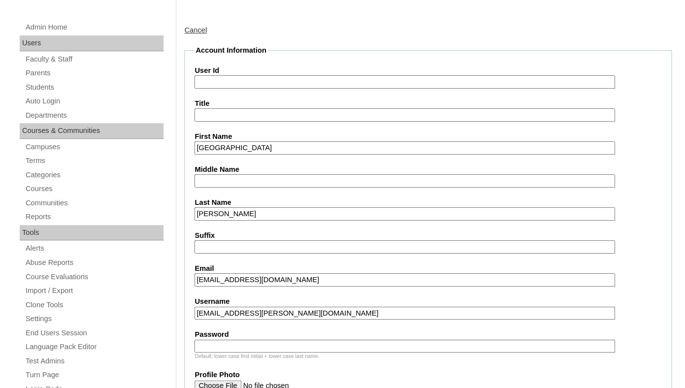
type input "[EMAIL_ADDRESS][PERSON_NAME][DOMAIN_NAME]"
click at [222, 353] on input "Password" at bounding box center [404, 346] width 420 height 13
paste input "[EMAIL_ADDRESS][PERSON_NAME][DOMAIN_NAME]"
type input "[EMAIL_ADDRESS][PERSON_NAME][DOMAIN_NAME]"
click at [218, 89] on input "User Id" at bounding box center [404, 81] width 420 height 13
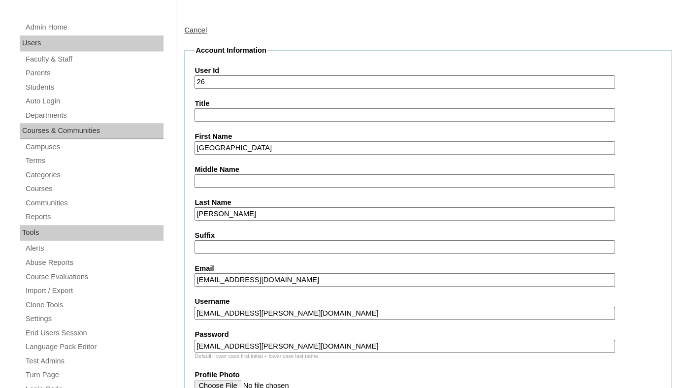
paste input "[EMAIL_ADDRESS][PERSON_NAME][DOMAIN_NAME]"
type input "[EMAIL_ADDRESS][PERSON_NAME][DOMAIN_NAME]"
click at [233, 122] on input "Title" at bounding box center [404, 114] width 420 height 13
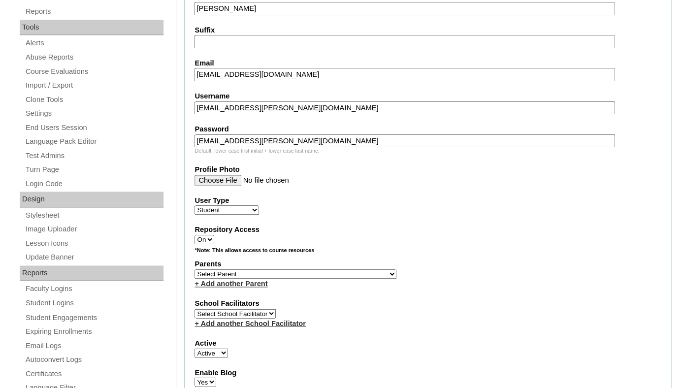
scroll to position [378, 0]
click at [266, 287] on link "+ Add another Parent" at bounding box center [230, 283] width 73 height 8
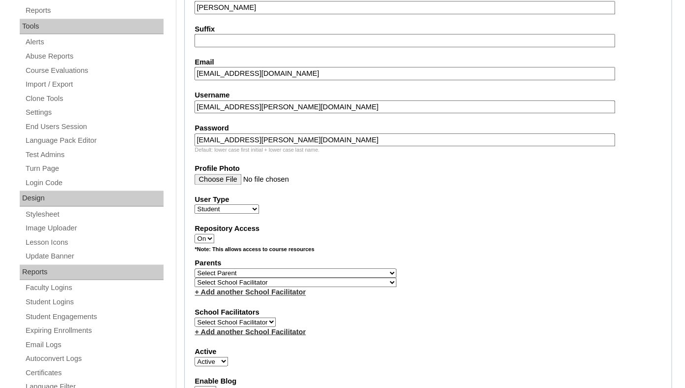
click at [194, 268] on select "Select [PERSON_NAME], [PERSON_NAME], [PERSON_NAME] , [PERSON_NAME] , [PERSON_NA…" at bounding box center [295, 272] width 202 height 9
select select "101333"
click option "[PERSON_NAME], Corleavrence" at bounding box center [0, 0] width 0 height 0
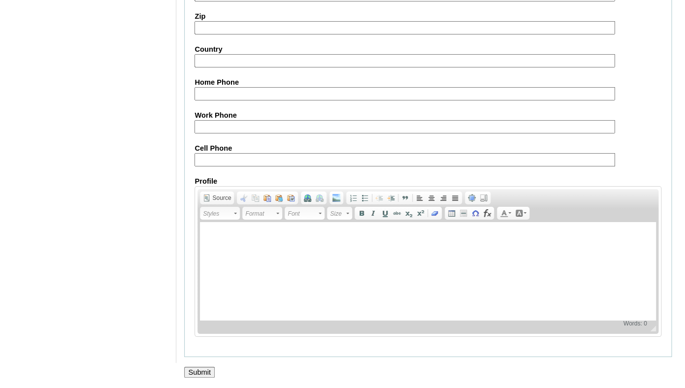
scroll to position [1199, 0]
click at [195, 371] on input "Submit" at bounding box center [199, 372] width 31 height 11
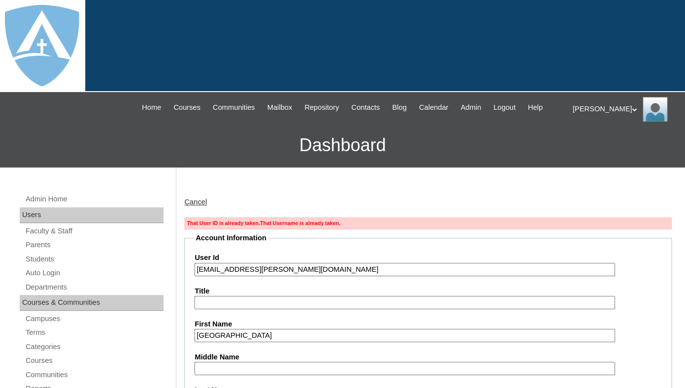
click at [235, 276] on input "[EMAIL_ADDRESS][PERSON_NAME][DOMAIN_NAME]" at bounding box center [404, 269] width 420 height 13
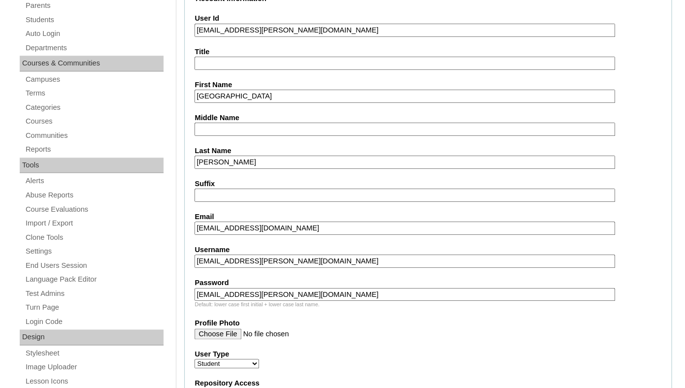
scroll to position [243, 0]
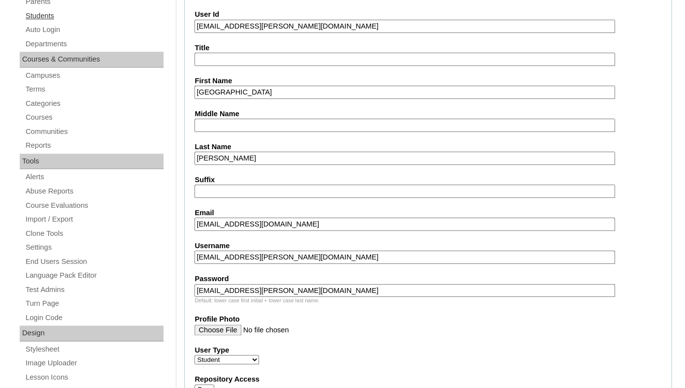
click at [45, 22] on link "Students" at bounding box center [94, 16] width 139 height 12
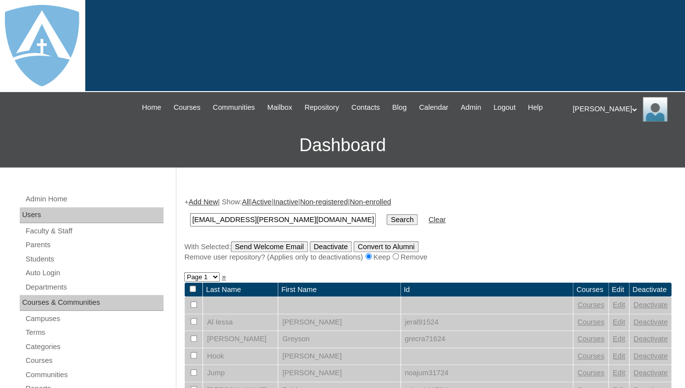
drag, startPoint x: 200, startPoint y: 227, endPoint x: 167, endPoint y: 226, distance: 33.5
click at [190, 227] on input "[EMAIL_ADDRESS][PERSON_NAME][DOMAIN_NAME]" at bounding box center [283, 219] width 186 height 13
type input "[EMAIL_ADDRESS][PERSON_NAME][DOMAIN_NAME]"
click at [387, 214] on input "Search" at bounding box center [402, 219] width 31 height 11
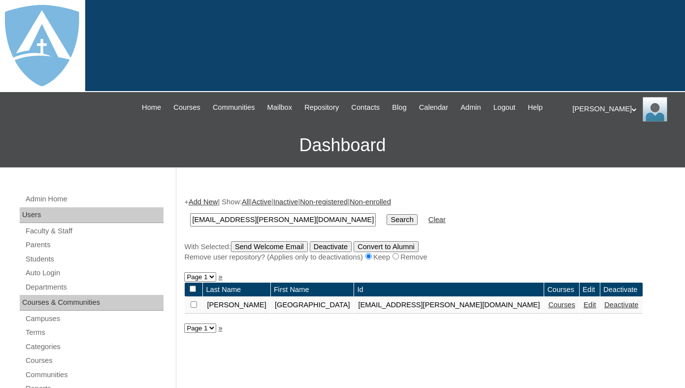
scroll to position [112, 0]
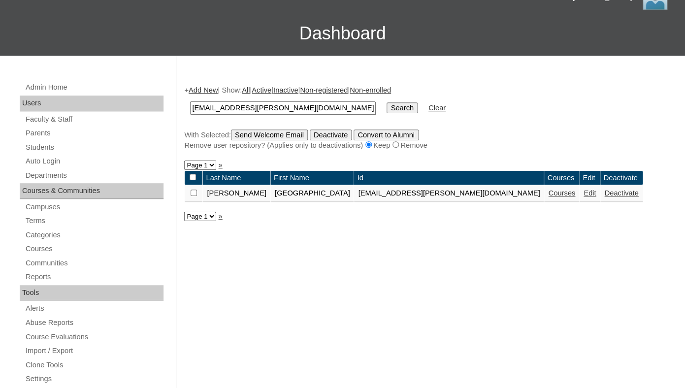
click at [548, 197] on link "Courses" at bounding box center [561, 193] width 27 height 8
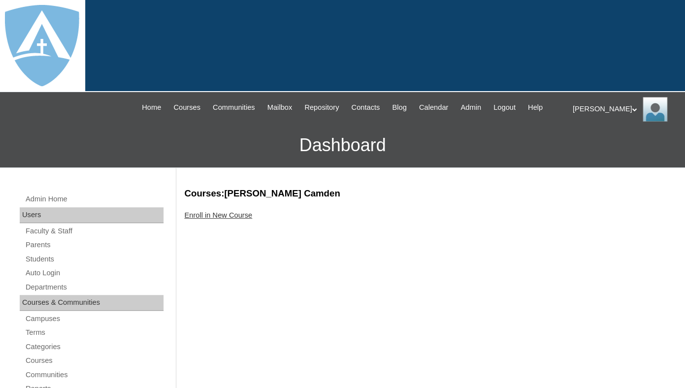
click at [234, 219] on link "Enroll in New Course" at bounding box center [218, 215] width 68 height 8
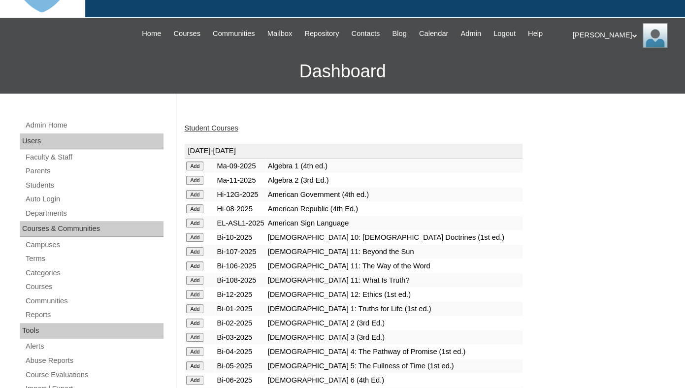
scroll to position [83, 0]
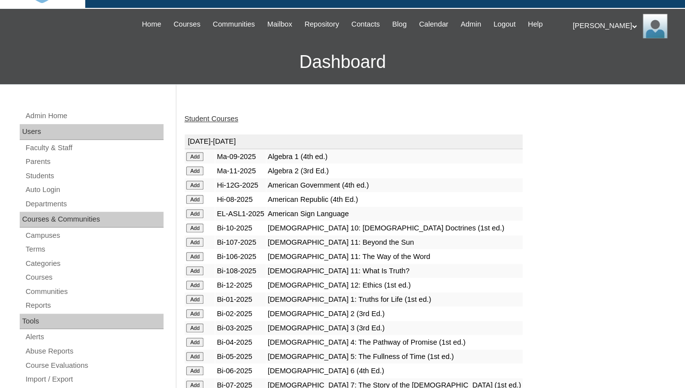
click at [197, 161] on input "Add" at bounding box center [194, 156] width 17 height 9
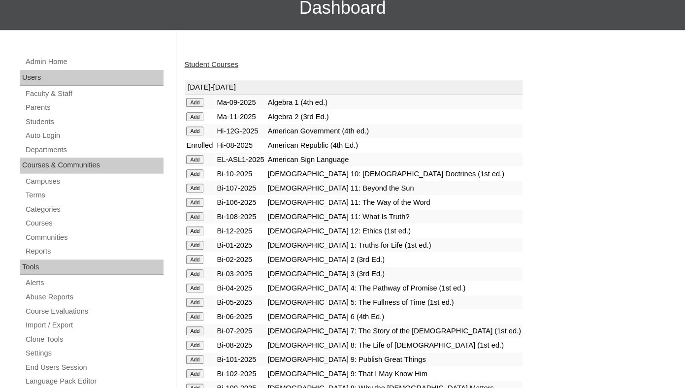
scroll to position [147, 0]
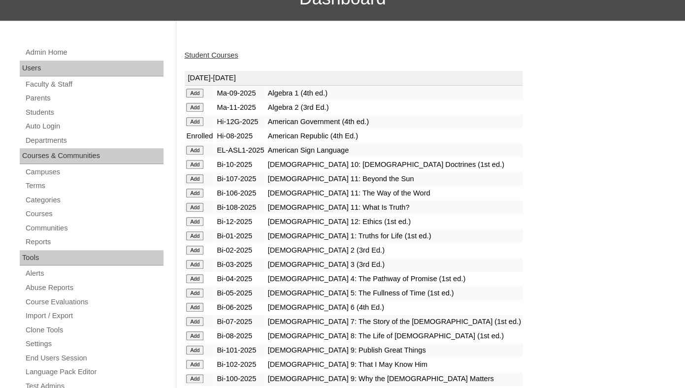
click at [193, 97] on input "Add" at bounding box center [194, 93] width 17 height 9
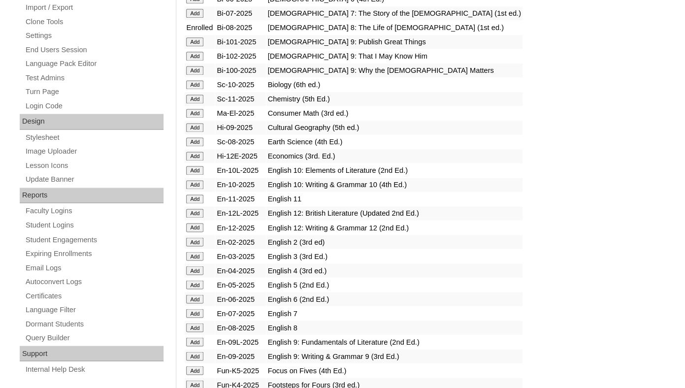
scroll to position [463, 0]
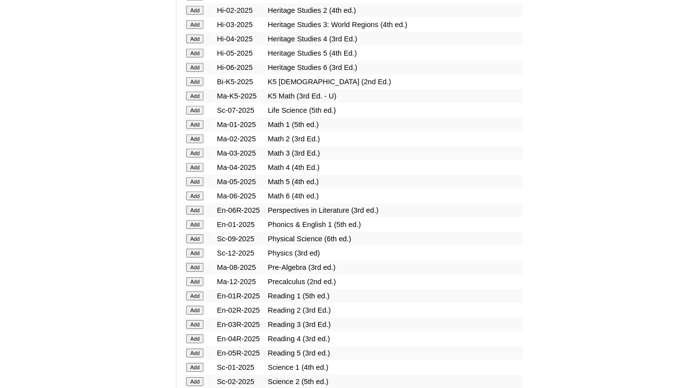
scroll to position [993, 0]
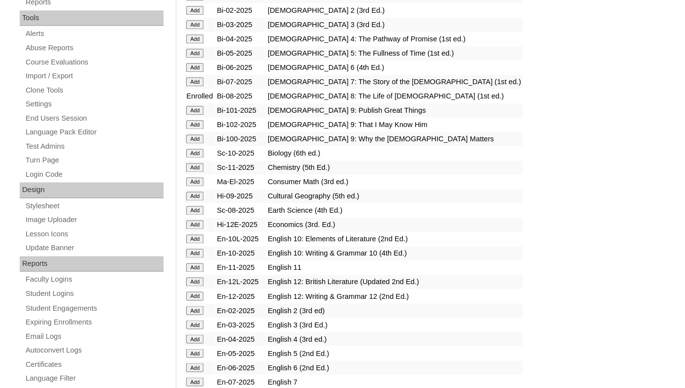
scroll to position [392, 0]
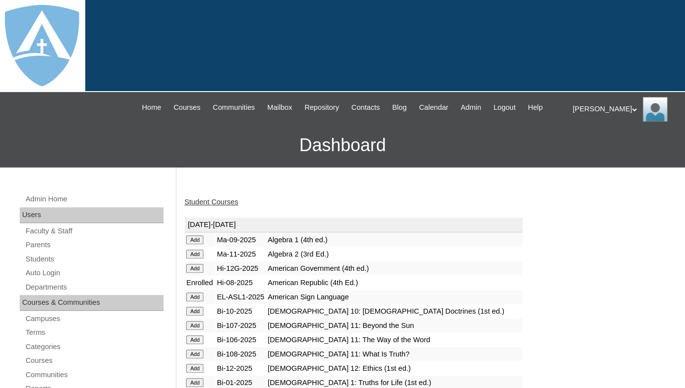
click at [221, 206] on link "Student Courses" at bounding box center [211, 202] width 54 height 8
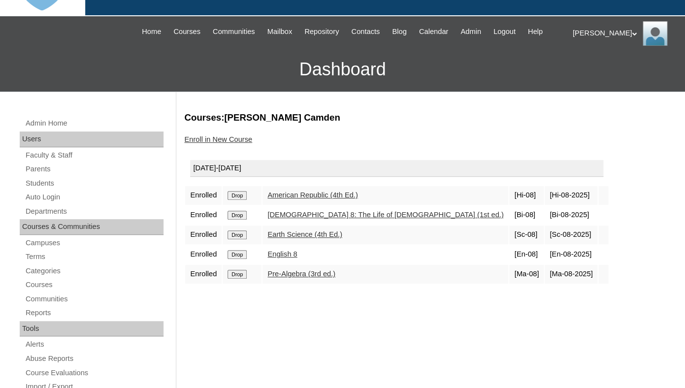
scroll to position [87, 0]
